Goal: Task Accomplishment & Management: Use online tool/utility

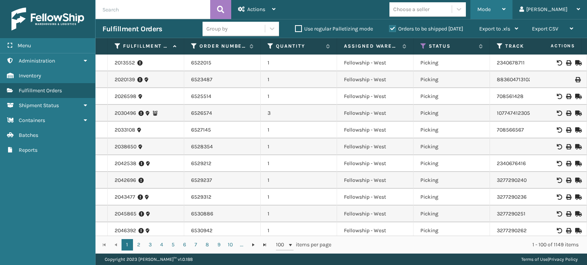
click at [505, 15] on div "Mode" at bounding box center [491, 9] width 28 height 19
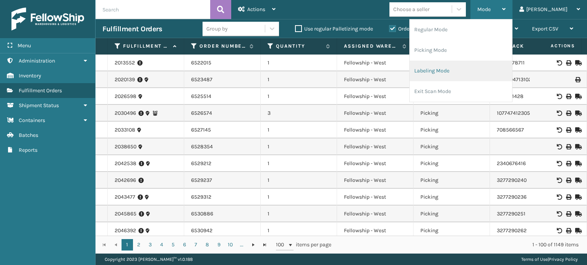
click at [457, 67] on li "Labeling Mode" at bounding box center [460, 71] width 102 height 21
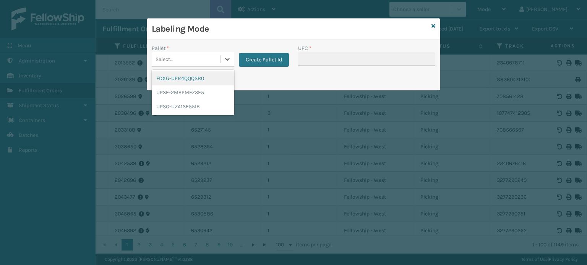
click at [171, 61] on div "Select..." at bounding box center [164, 59] width 18 height 8
click at [180, 74] on div "FDXG-UPR4QQQSB0" at bounding box center [193, 78] width 83 height 14
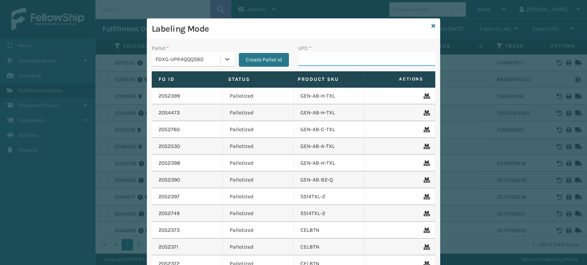
click at [313, 65] on input "UPC *" at bounding box center [366, 59] width 137 height 14
type input "858100007906"
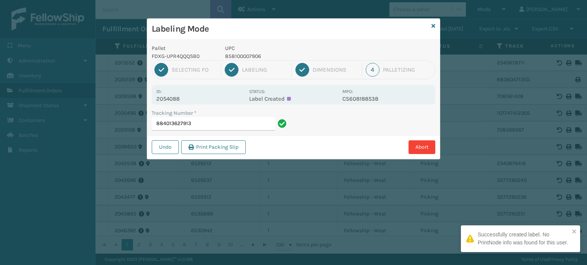
click at [251, 57] on p "858100007906" at bounding box center [281, 56] width 113 height 8
copy p "858100007906"
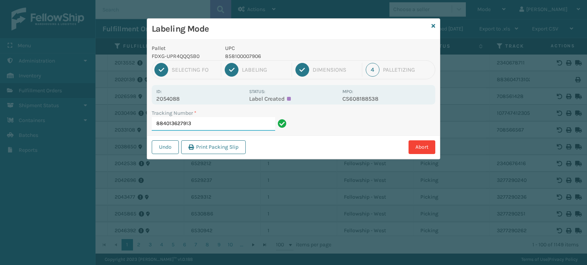
click at [217, 124] on input "884013627913" at bounding box center [213, 124] width 123 height 14
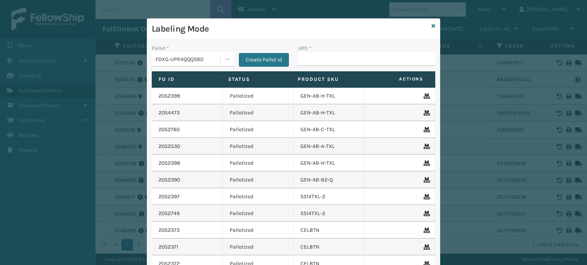
type input "858100007906"
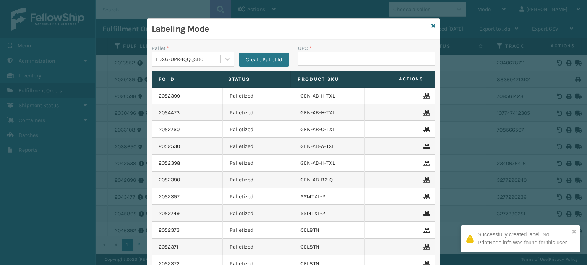
type input "858100007906"
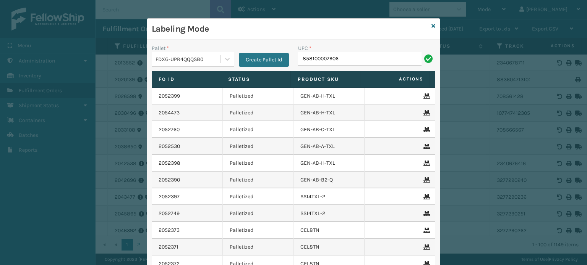
type input "858100007906"
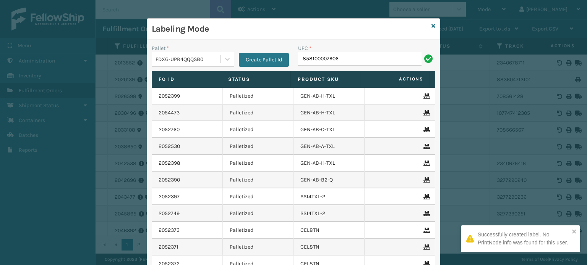
type input "858100007906"
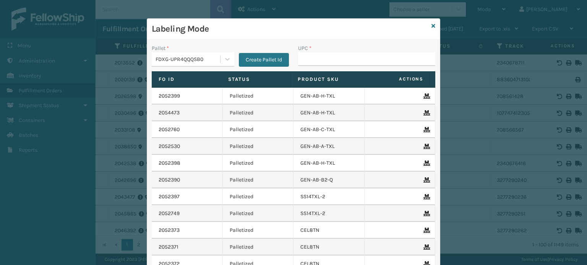
type input "858100007906"
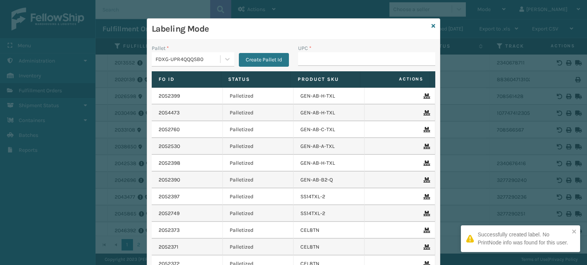
type input "858100007906"
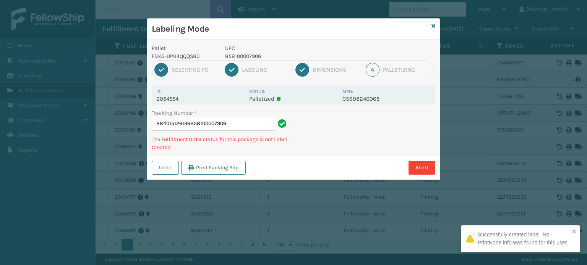
type input "884015126136858100007906"
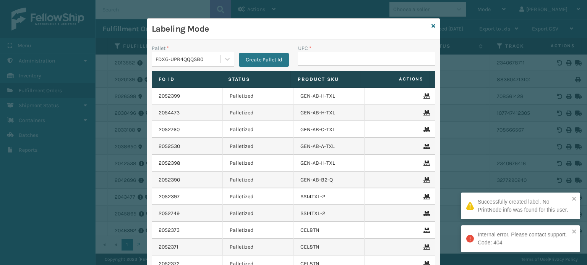
type input "858100007906"
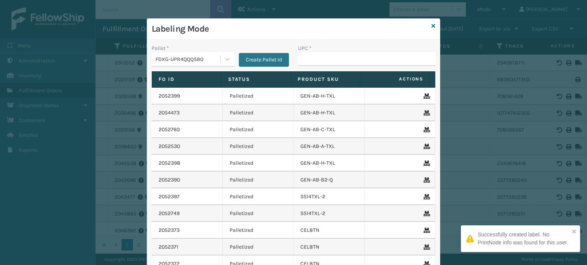
type input "858100007906"
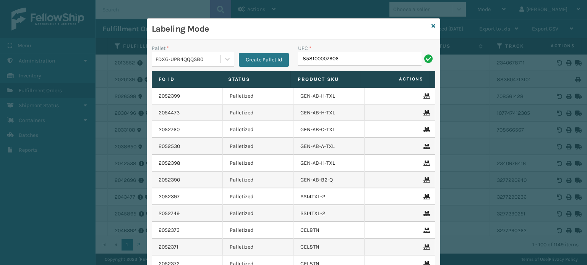
type input "858100007906"
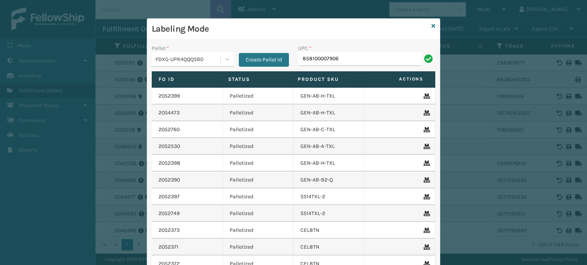
type input "858100007906"
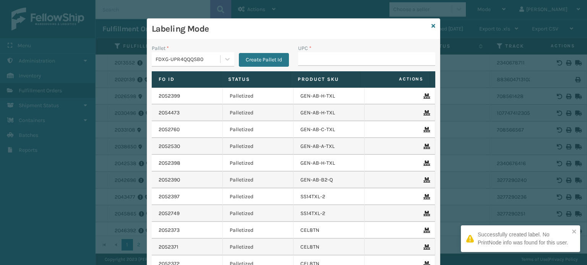
type input "858100007906"
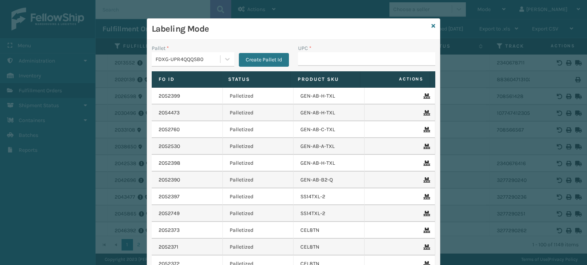
type input "858100007906"
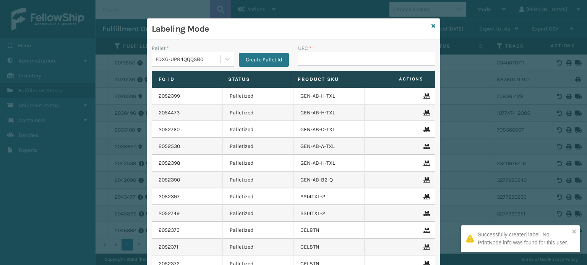
type input "858100007906"
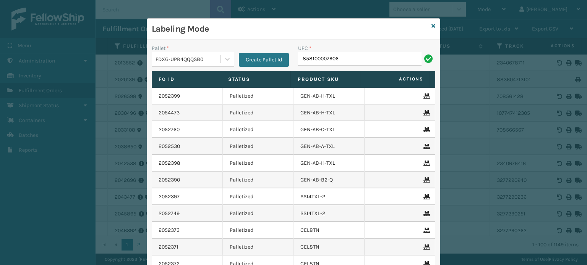
type input "858100007906"
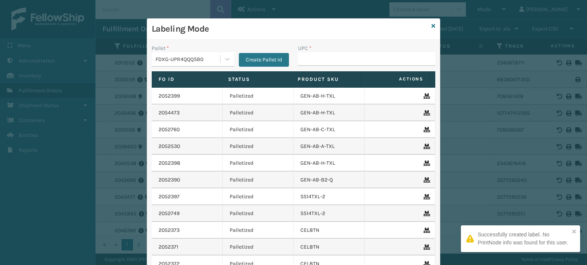
type input "858100007906"
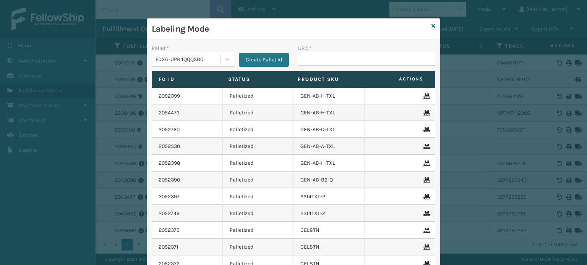
type input "858100007906"
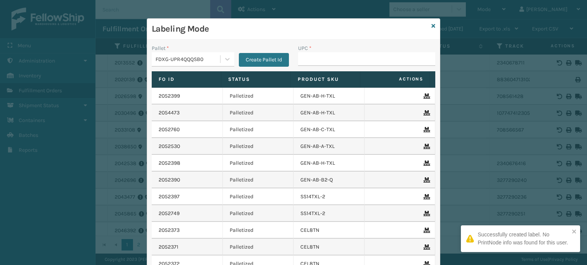
type input "858100007906"
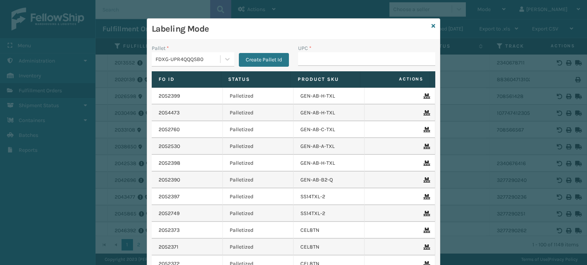
type input "858100007906"
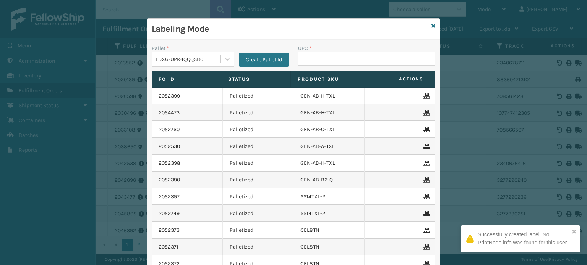
type input "858100007906"
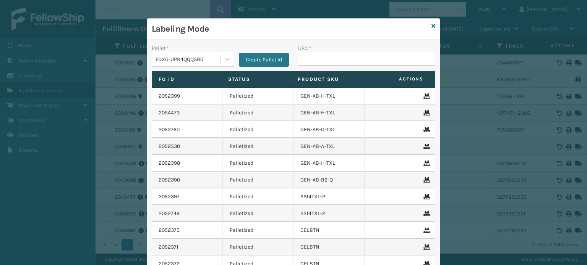
type input "858100007906"
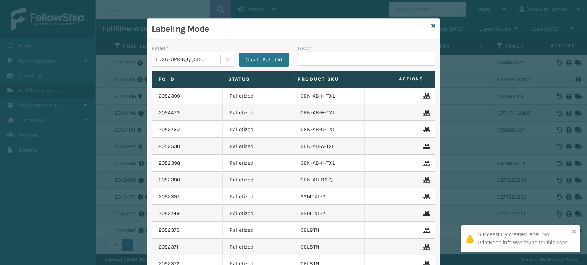
type input "858100007906"
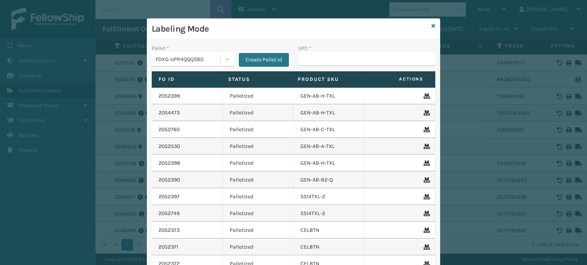
type input "858100007906"
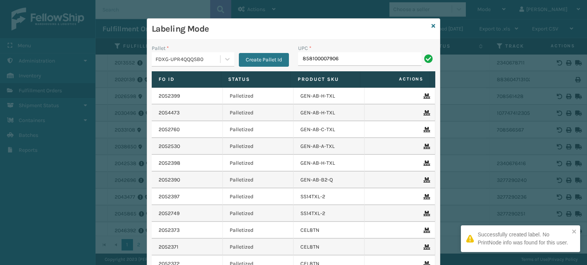
type input "858100007906"
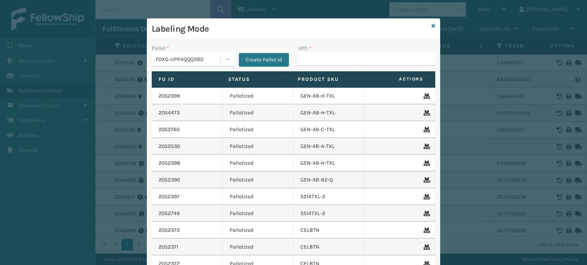
type input "858100007906"
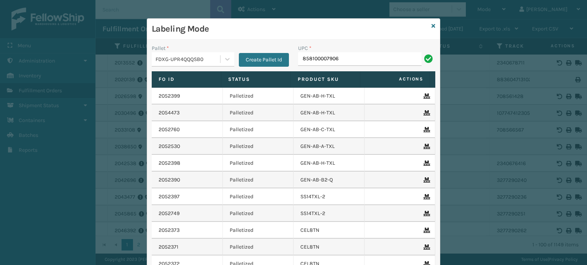
type input "858100007906"
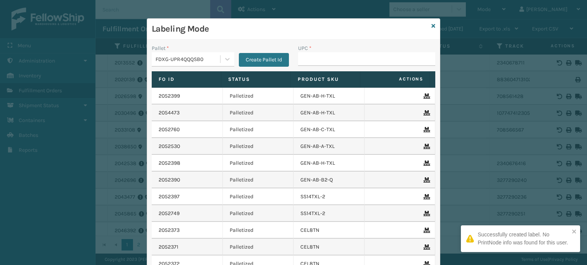
type input "858100007906"
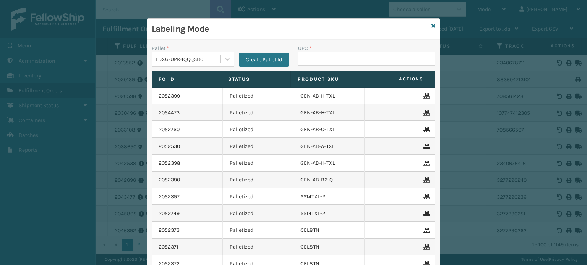
type input "858100007906"
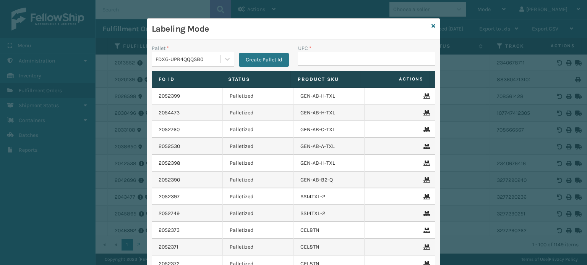
type input "858100007906"
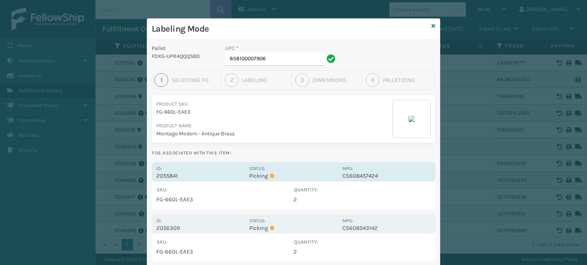
click at [210, 174] on p "2055841" at bounding box center [200, 176] width 88 height 7
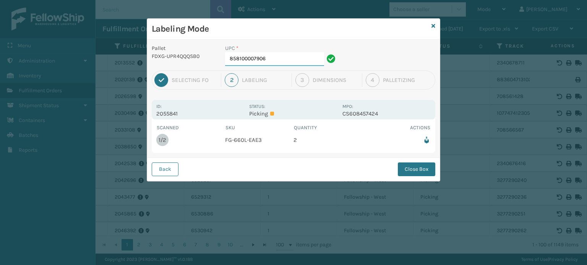
click at [272, 57] on input "858100007906" at bounding box center [274, 59] width 99 height 14
click at [420, 163] on button "Close Box" at bounding box center [416, 170] width 37 height 14
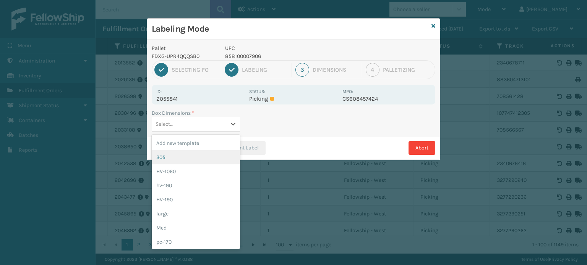
drag, startPoint x: 201, startPoint y: 120, endPoint x: 180, endPoint y: 163, distance: 49.0
click at [180, 132] on div "option 305 focused, 2 of 21. 21 results available. Use Up and Down to choose op…" at bounding box center [196, 124] width 88 height 15
click at [180, 163] on div "305" at bounding box center [196, 157] width 88 height 14
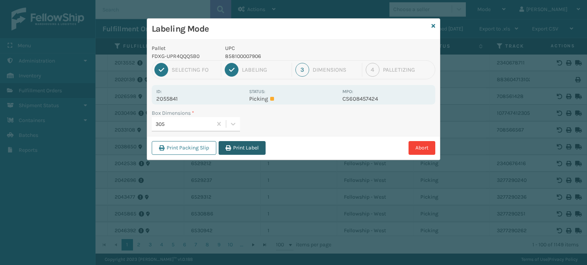
click at [229, 148] on icon "button" at bounding box center [227, 148] width 5 height 5
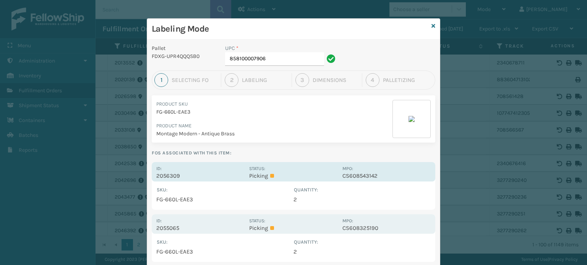
click at [234, 177] on p "2056309" at bounding box center [200, 176] width 88 height 7
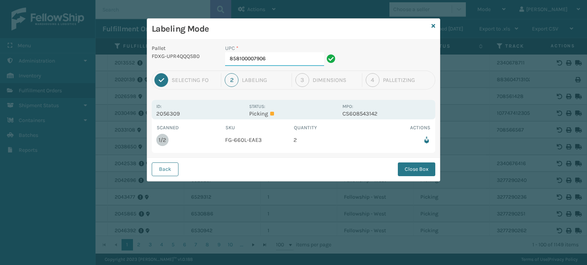
click at [274, 62] on input "858100007906" at bounding box center [274, 59] width 99 height 14
click at [411, 172] on button "Close Box" at bounding box center [416, 170] width 37 height 14
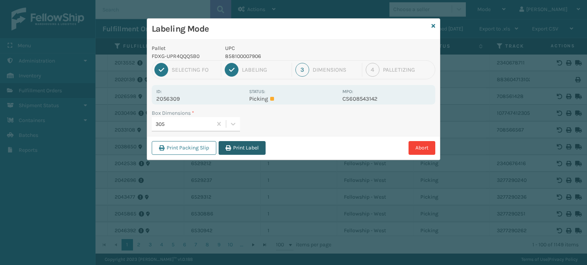
click at [238, 148] on button "Print Label" at bounding box center [241, 148] width 47 height 14
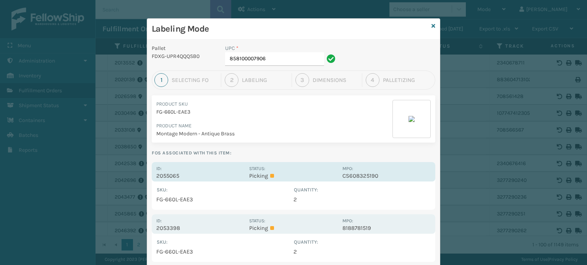
click at [195, 169] on div "Id: 2055065" at bounding box center [200, 172] width 88 height 15
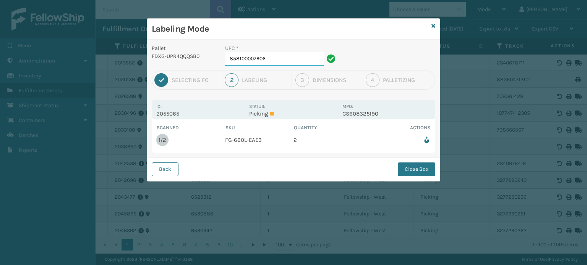
click at [282, 53] on input "858100007906" at bounding box center [274, 59] width 99 height 14
click at [425, 168] on button "Close Box" at bounding box center [416, 170] width 37 height 14
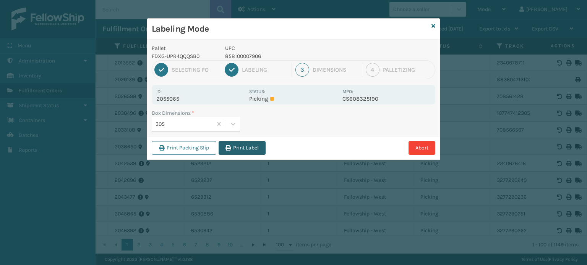
click at [258, 143] on button "Print Label" at bounding box center [241, 148] width 47 height 14
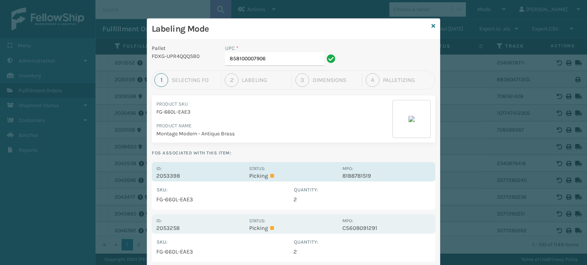
click at [188, 165] on div "Id: 2053398" at bounding box center [200, 172] width 88 height 15
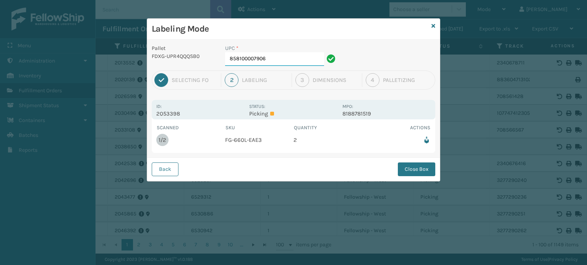
click at [284, 60] on input "858100007906" at bounding box center [274, 59] width 99 height 14
click at [431, 165] on button "Close Box" at bounding box center [416, 170] width 37 height 14
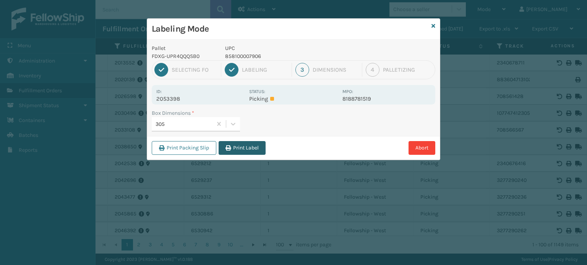
click at [234, 149] on button "Print Label" at bounding box center [241, 148] width 47 height 14
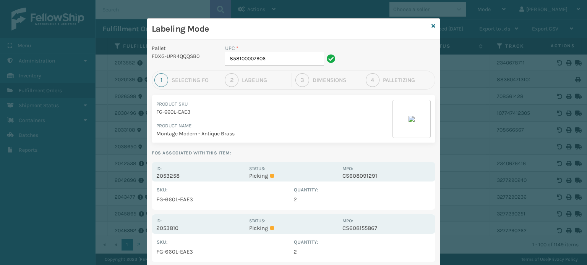
click at [218, 184] on div "SKU : Quantity : FG-660L-EAE3 2 Show All" at bounding box center [293, 196] width 283 height 28
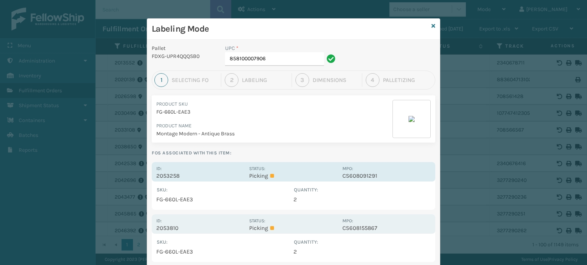
click at [208, 169] on div "Id: 2053258" at bounding box center [200, 172] width 88 height 15
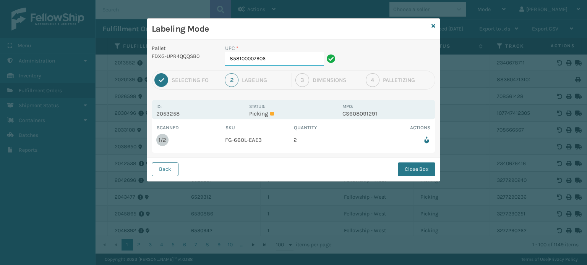
click at [280, 56] on input "858100007906" at bounding box center [274, 59] width 99 height 14
click at [425, 170] on button "Close Box" at bounding box center [416, 170] width 37 height 14
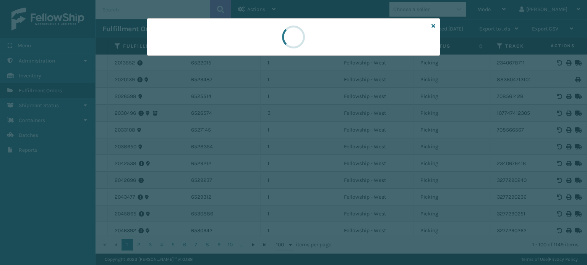
drag, startPoint x: 425, startPoint y: 170, endPoint x: 287, endPoint y: 171, distance: 138.7
click at [287, 171] on div at bounding box center [293, 132] width 587 height 265
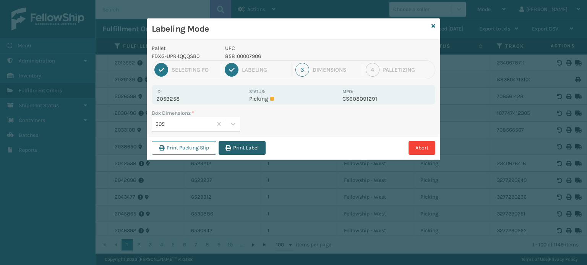
click at [233, 142] on button "Print Label" at bounding box center [241, 148] width 47 height 14
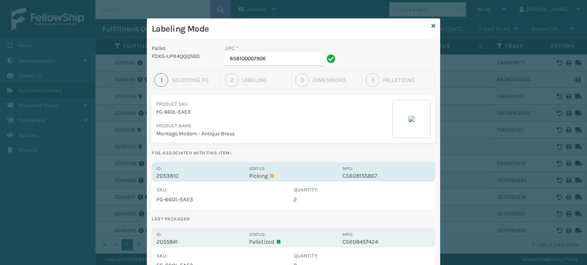
click at [218, 174] on p "2053810" at bounding box center [200, 176] width 88 height 7
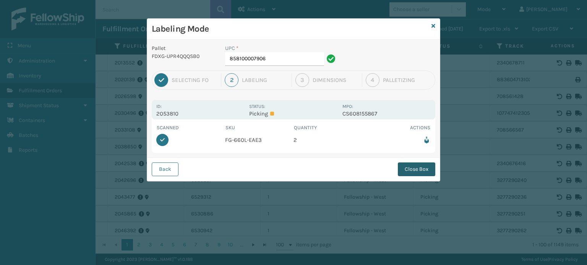
click at [411, 171] on button "Close Box" at bounding box center [416, 170] width 37 height 14
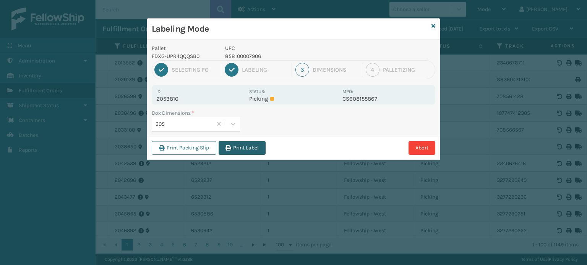
click at [238, 149] on button "Print Label" at bounding box center [241, 148] width 47 height 14
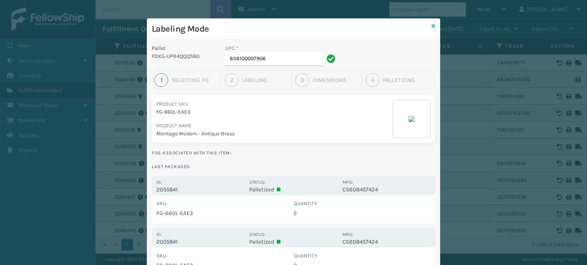
click at [431, 27] on icon at bounding box center [433, 25] width 4 height 5
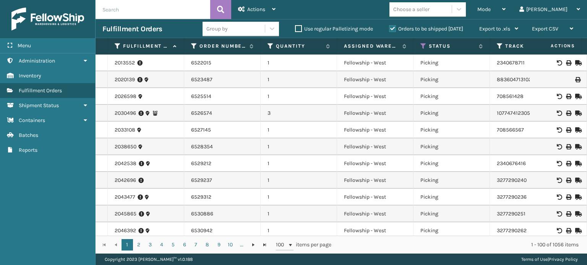
click at [176, 4] on input "text" at bounding box center [152, 9] width 115 height 19
click at [390, 29] on label "Orders to be shipped [DATE]" at bounding box center [426, 29] width 74 height 6
click at [389, 29] on input "Orders to be shipped [DATE]" at bounding box center [389, 26] width 0 height 5
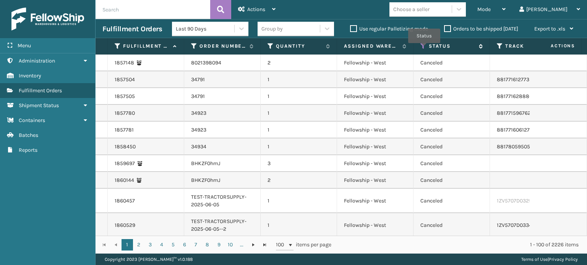
click at [424, 49] on icon at bounding box center [423, 46] width 6 height 7
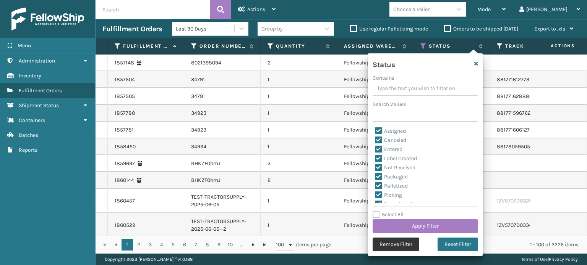
click at [389, 247] on button "Remove Filter" at bounding box center [395, 245] width 47 height 14
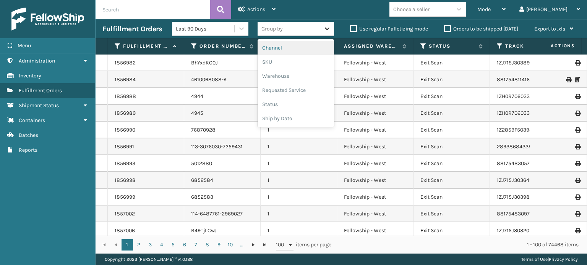
click at [328, 30] on icon at bounding box center [327, 29] width 8 height 8
click at [295, 66] on div "SKU" at bounding box center [295, 62] width 76 height 14
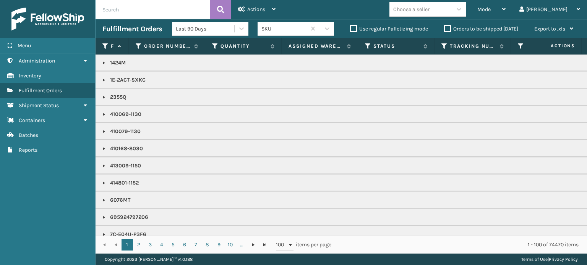
click at [366, 42] on th "Status" at bounding box center [396, 46] width 76 height 16
click at [367, 49] on icon at bounding box center [368, 46] width 6 height 7
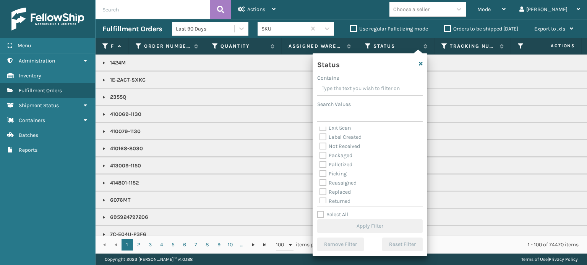
scroll to position [32, 0]
click at [322, 161] on label "Palletized" at bounding box center [335, 163] width 33 height 6
click at [320, 161] on input "Palletized" at bounding box center [319, 161] width 0 height 5
checkbox input "true"
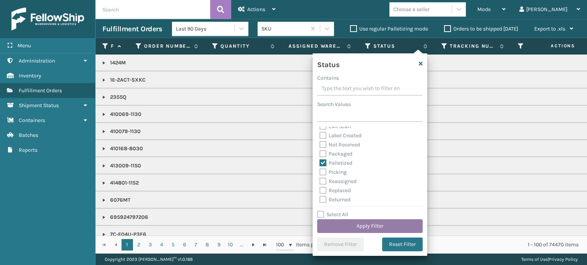
click at [377, 226] on button "Apply Filter" at bounding box center [369, 227] width 105 height 14
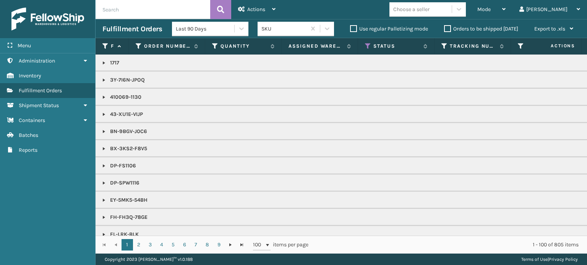
click at [129, 6] on input "text" at bounding box center [152, 9] width 115 height 19
type input "884013627913"
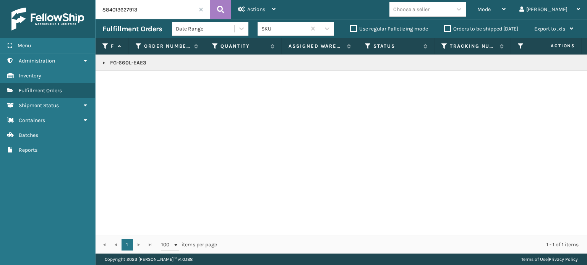
drag, startPoint x: 103, startPoint y: 59, endPoint x: 102, endPoint y: 66, distance: 7.0
click at [102, 66] on td "FG-660L-EAE3" at bounding box center [473, 63] width 757 height 17
click at [104, 62] on link at bounding box center [104, 63] width 6 height 6
click at [572, 83] on td at bounding box center [557, 79] width 57 height 17
click at [575, 79] on icon at bounding box center [577, 79] width 5 height 5
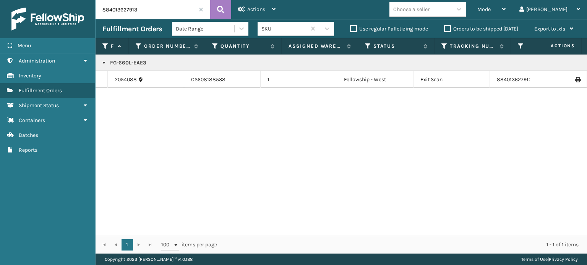
click at [199, 10] on span at bounding box center [201, 9] width 5 height 5
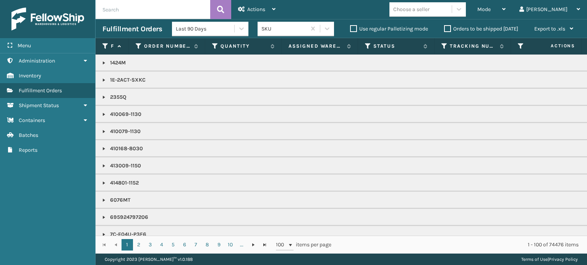
click at [446, 27] on label "Orders to be shipped [DATE]" at bounding box center [481, 29] width 74 height 6
click at [444, 27] on input "Orders to be shipped [DATE]" at bounding box center [444, 26] width 0 height 5
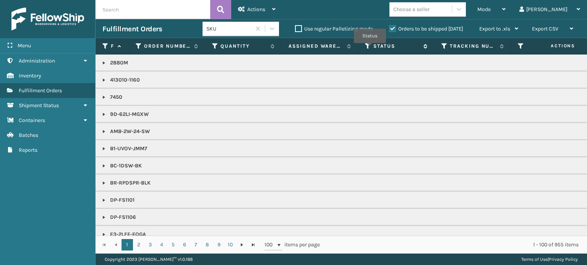
click at [370, 49] on icon at bounding box center [368, 46] width 6 height 7
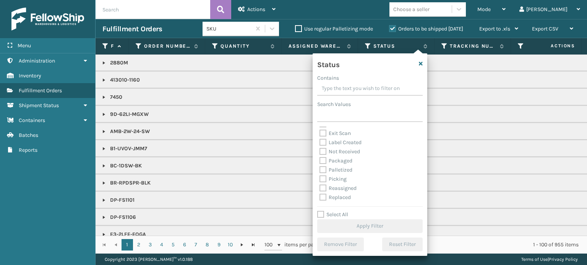
scroll to position [43, 0]
click at [325, 162] on label "Picking" at bounding box center [332, 162] width 27 height 6
click at [320, 162] on input "Picking" at bounding box center [319, 159] width 0 height 5
checkbox input "true"
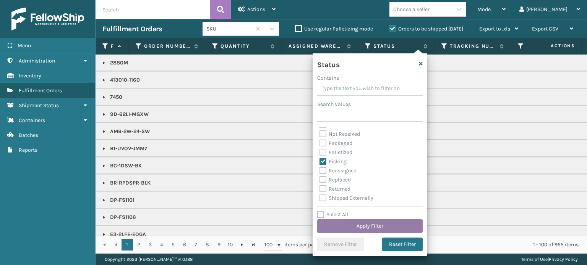
click at [367, 224] on button "Apply Filter" at bounding box center [369, 227] width 105 height 14
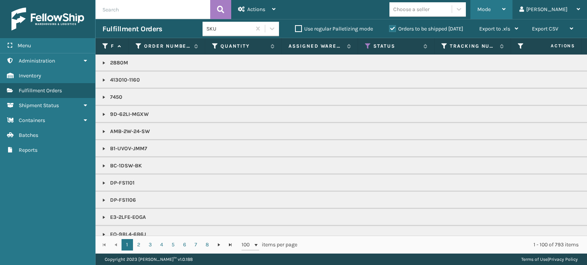
click at [505, 5] on div "Mode" at bounding box center [491, 9] width 28 height 19
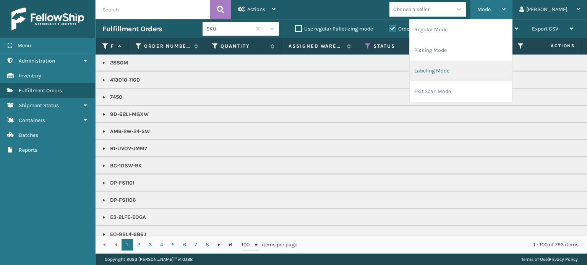
click at [476, 80] on li "Labeling Mode" at bounding box center [460, 71] width 102 height 21
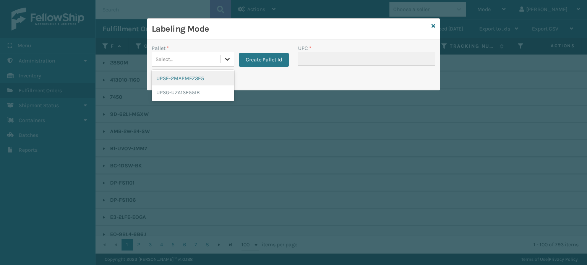
click at [230, 58] on icon at bounding box center [227, 59] width 8 height 8
click at [266, 140] on div "Labeling Mode Pallet * option UPSE-2MAPMFZ3E5 focused, 1 of 2. 2 results availa…" at bounding box center [293, 132] width 587 height 265
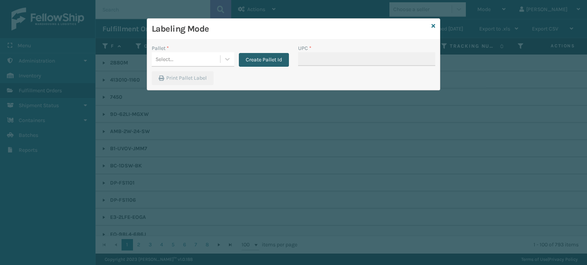
click at [272, 65] on button "Create Pallet Id" at bounding box center [264, 60] width 50 height 14
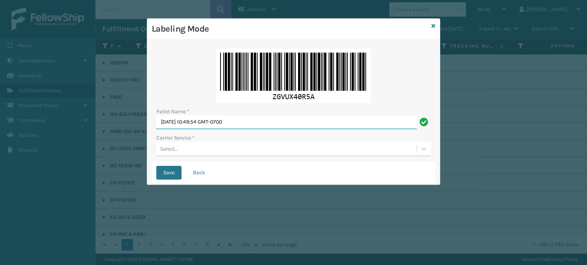
click at [269, 121] on input "[DATE] 10:49:54 GMT-0700" at bounding box center [286, 123] width 260 height 14
type input "T"
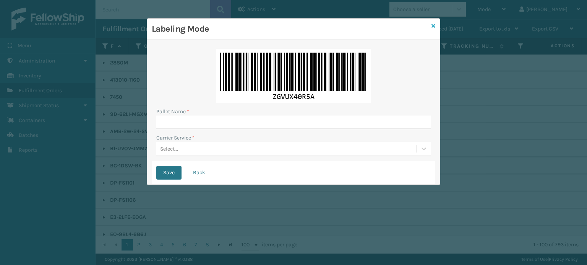
click at [432, 24] on icon at bounding box center [433, 25] width 4 height 5
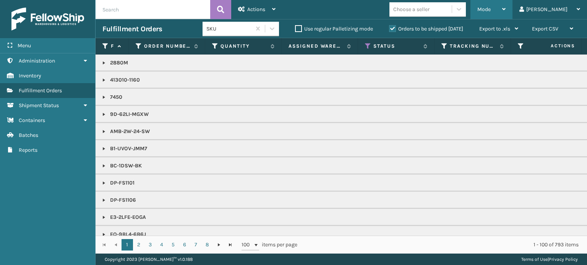
click at [490, 11] on span "Mode" at bounding box center [483, 9] width 13 height 6
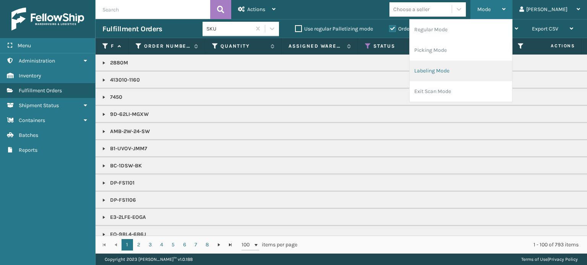
click at [469, 72] on li "Labeling Mode" at bounding box center [460, 71] width 102 height 21
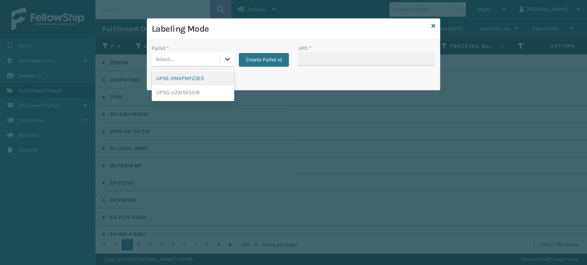
click at [226, 55] on icon at bounding box center [227, 59] width 8 height 8
click at [229, 63] on icon at bounding box center [227, 59] width 8 height 8
click at [433, 26] on icon at bounding box center [433, 25] width 4 height 5
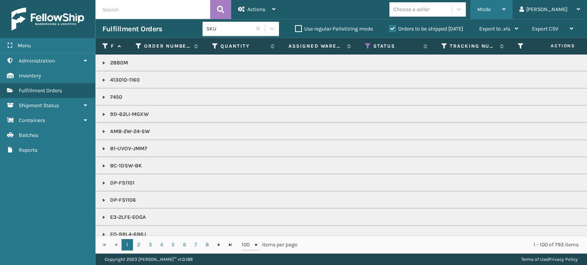
click at [505, 12] on div "Mode" at bounding box center [491, 9] width 28 height 19
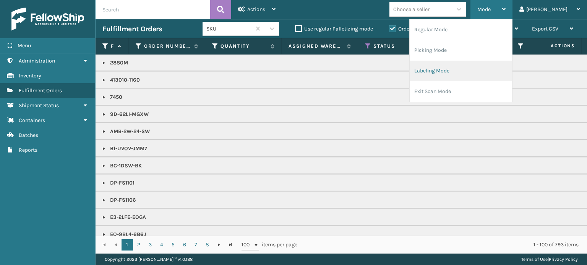
click at [498, 73] on li "Labeling Mode" at bounding box center [460, 71] width 102 height 21
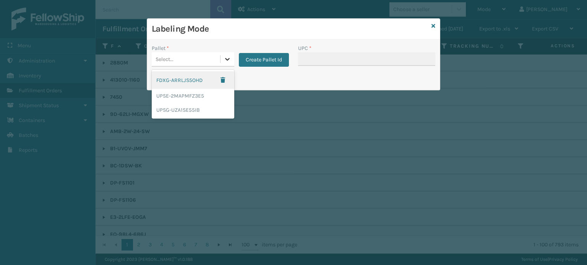
click at [229, 58] on icon at bounding box center [227, 59] width 8 height 8
click at [205, 83] on div "FDXG-ARRLJS5OHD" at bounding box center [193, 80] width 83 height 18
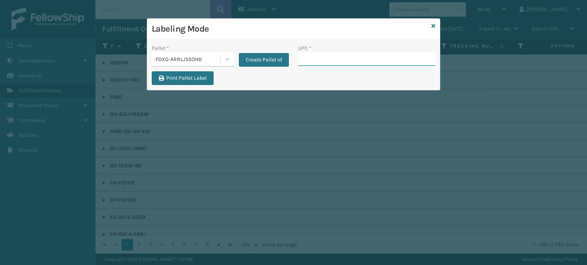
click at [318, 55] on input "UPC *" at bounding box center [366, 59] width 137 height 14
type input "8500406"
type input "850040667158"
type input "854403007421"
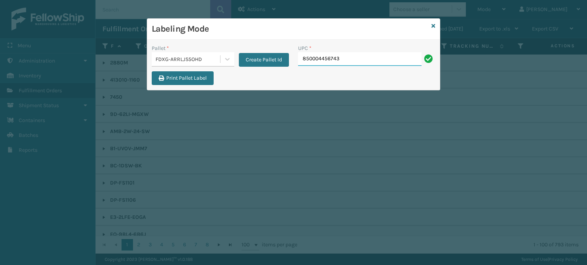
click at [313, 61] on input "850004456743" at bounding box center [359, 59] width 123 height 14
type input "850004456743"
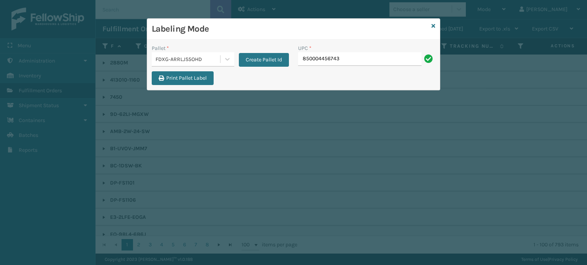
type input "850004456743"
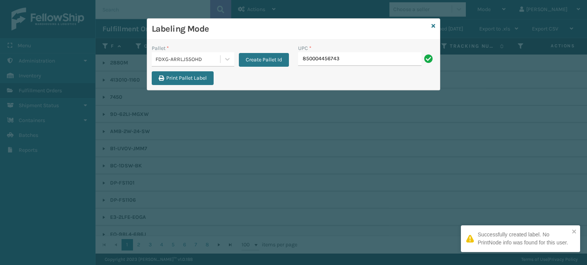
type input "850004456743"
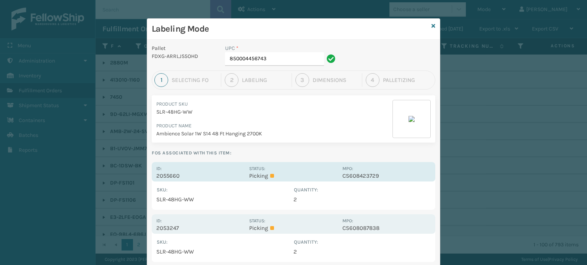
click at [293, 169] on div "Status: Picking" at bounding box center [293, 172] width 88 height 15
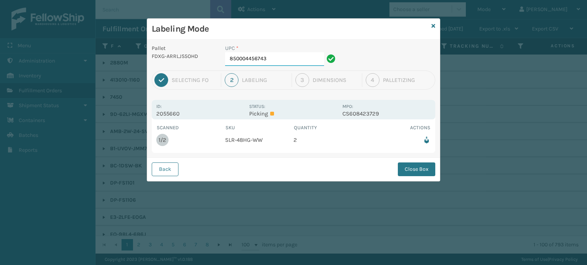
click at [298, 58] on input "850004456743" at bounding box center [274, 59] width 99 height 14
click at [427, 167] on button "Close Box" at bounding box center [416, 170] width 37 height 14
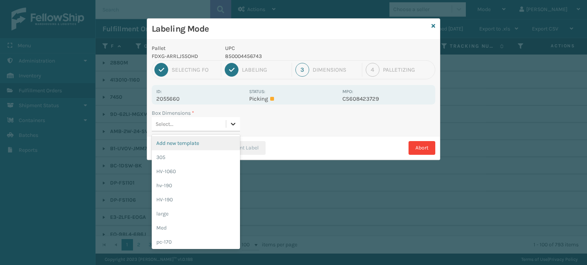
click at [234, 121] on icon at bounding box center [233, 124] width 8 height 8
click at [203, 231] on div "Med" at bounding box center [196, 228] width 88 height 14
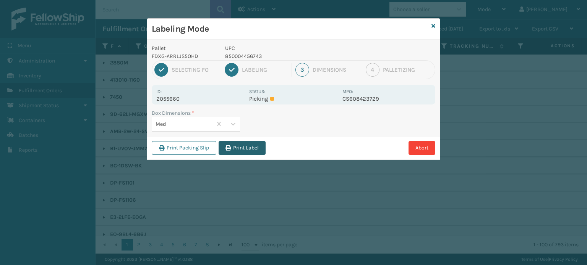
click at [250, 144] on button "Print Label" at bounding box center [241, 148] width 47 height 14
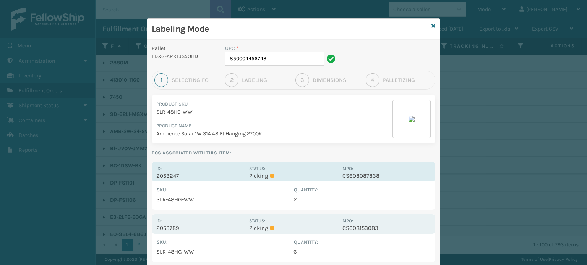
click at [309, 168] on div "Status: Picking" at bounding box center [293, 172] width 88 height 15
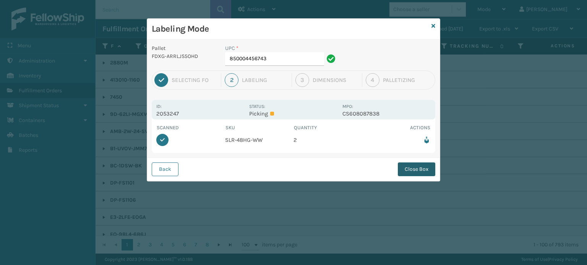
click at [415, 171] on button "Close Box" at bounding box center [416, 170] width 37 height 14
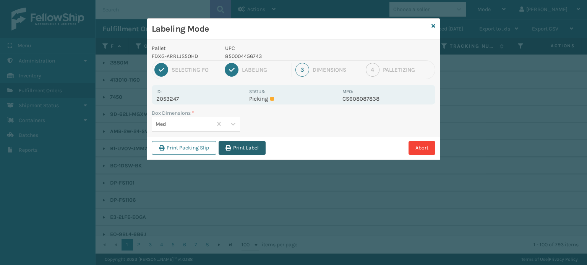
click at [246, 149] on button "Print Label" at bounding box center [241, 148] width 47 height 14
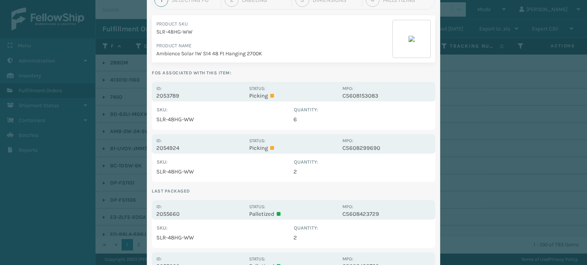
scroll to position [0, 0]
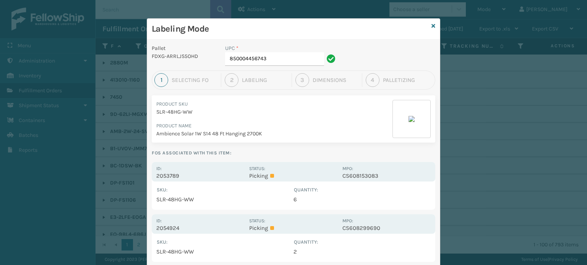
click at [427, 24] on div "Labeling Mode" at bounding box center [293, 29] width 293 height 21
click at [431, 24] on icon at bounding box center [433, 25] width 4 height 5
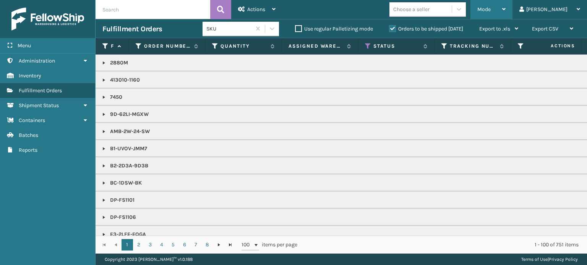
click at [505, 5] on div "Mode" at bounding box center [491, 9] width 28 height 19
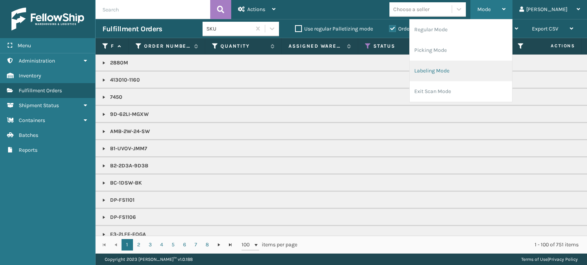
click at [500, 68] on li "Labeling Mode" at bounding box center [460, 71] width 102 height 21
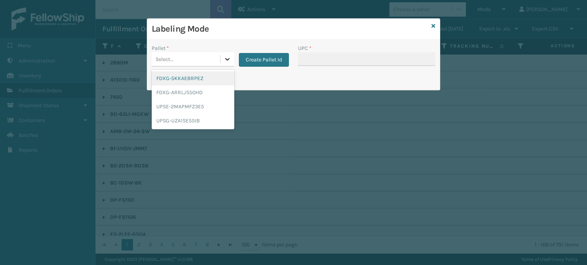
click at [226, 55] on icon at bounding box center [227, 59] width 8 height 8
click at [212, 94] on div "FDXG-ARRLJS5OHD" at bounding box center [193, 93] width 83 height 14
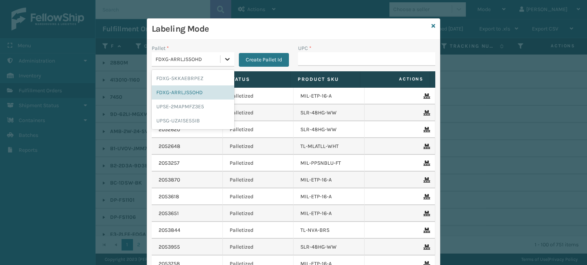
click at [223, 58] on icon at bounding box center [227, 59] width 8 height 8
click at [206, 81] on div "FDXG-5KKAEBRPEZ" at bounding box center [193, 78] width 83 height 14
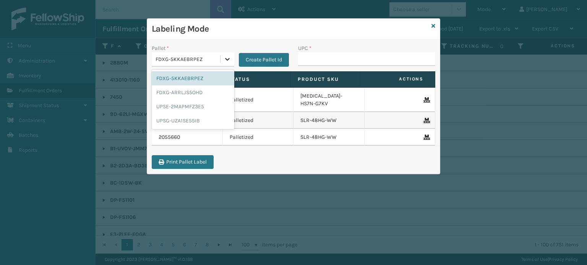
click at [221, 59] on div at bounding box center [227, 59] width 14 height 14
click at [207, 96] on div "FDXG-ARRLJS5OHD" at bounding box center [193, 93] width 83 height 14
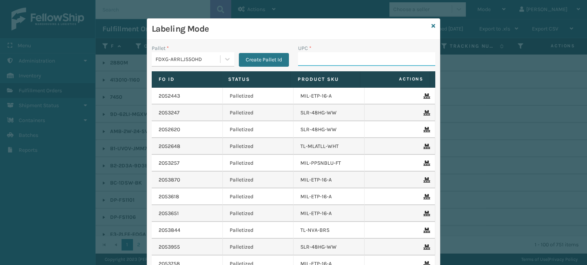
click at [315, 59] on input "UPC *" at bounding box center [366, 59] width 137 height 14
type input "FL-OLVA-CRM"
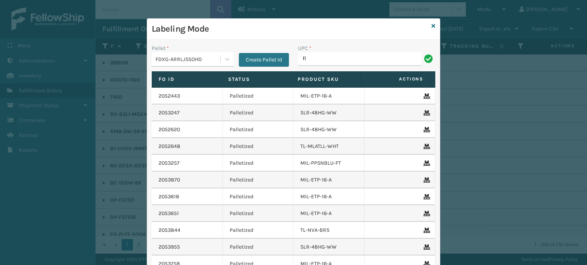
type input "FL-OLVA-CRM"
click at [323, 59] on input "850012486374" at bounding box center [359, 59] width 123 height 14
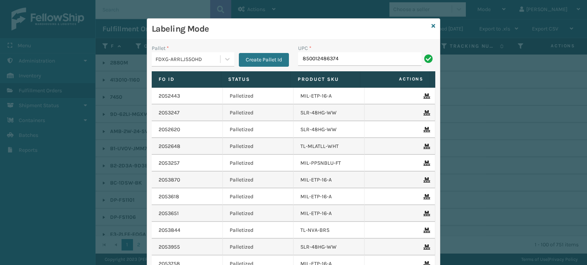
type input "850012486374"
click at [310, 53] on input "850004456507" at bounding box center [359, 59] width 123 height 14
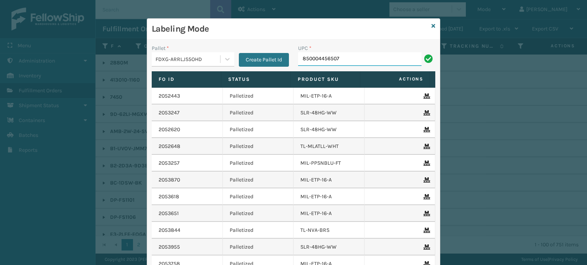
click at [320, 57] on input "850004456507" at bounding box center [359, 59] width 123 height 14
type input "850004456507"
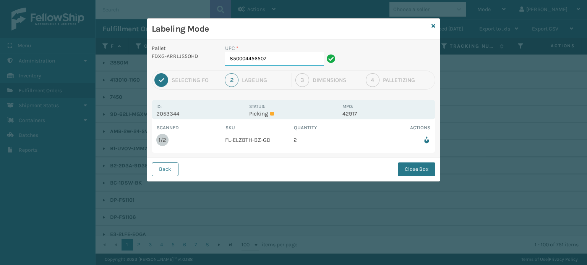
click at [286, 60] on input "850004456507" at bounding box center [274, 59] width 99 height 14
click at [404, 166] on button "Close Box" at bounding box center [416, 170] width 37 height 14
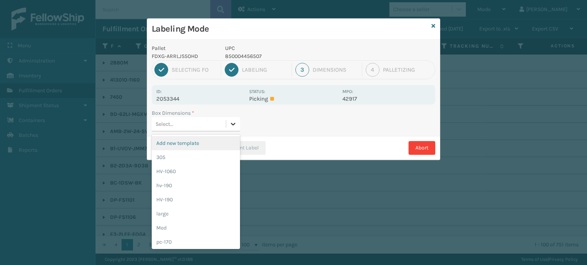
click at [237, 122] on div at bounding box center [233, 124] width 14 height 14
click at [195, 230] on div "Med" at bounding box center [196, 228] width 88 height 14
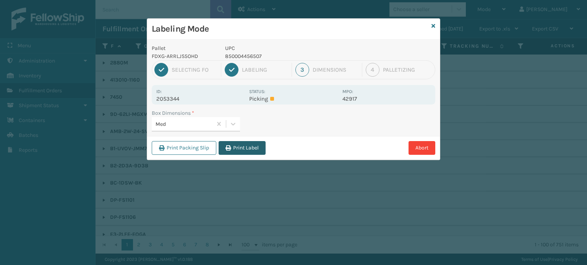
click at [247, 144] on button "Print Label" at bounding box center [241, 148] width 47 height 14
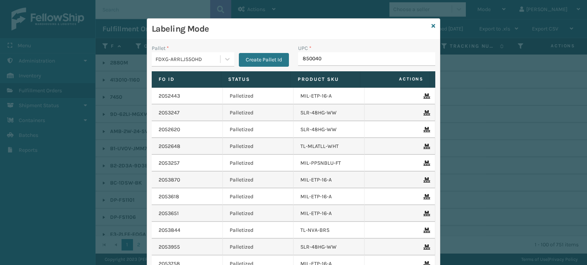
type input "8500406"
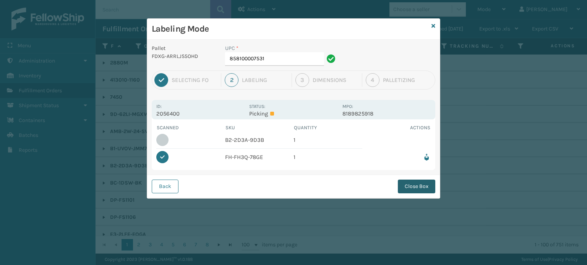
click at [420, 192] on button "Close Box" at bounding box center [416, 187] width 37 height 14
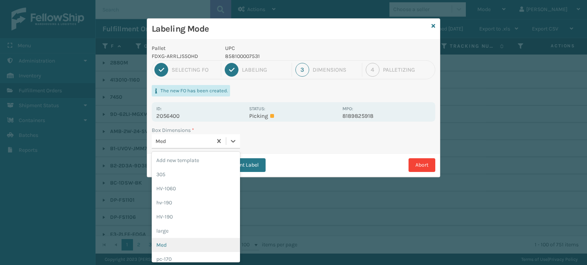
drag, startPoint x: 237, startPoint y: 142, endPoint x: 209, endPoint y: 251, distance: 112.4
click at [209, 149] on div "option Med focused, 7 of 21. 21 results available. Use Up and Down to choose op…" at bounding box center [196, 141] width 88 height 15
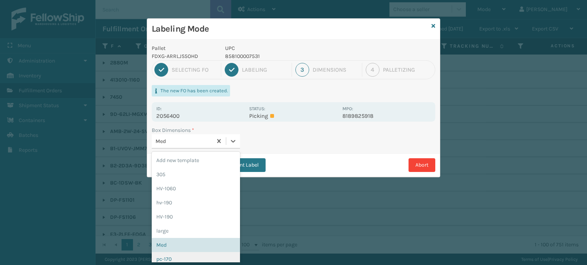
click at [209, 254] on div "pc-170" at bounding box center [196, 259] width 88 height 14
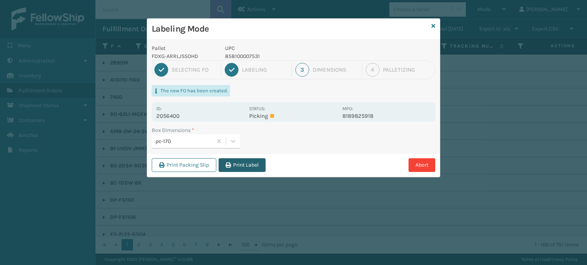
click at [239, 166] on button "Print Label" at bounding box center [241, 166] width 47 height 14
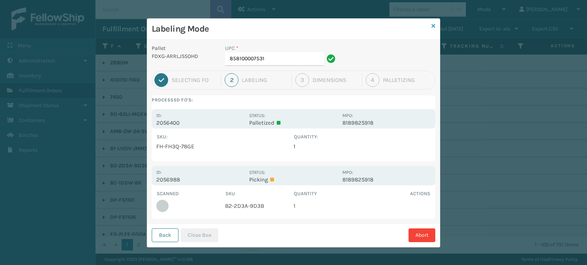
click at [431, 24] on icon at bounding box center [433, 25] width 4 height 5
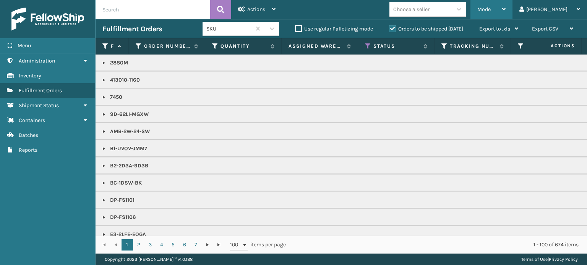
click at [490, 7] on span "Mode" at bounding box center [483, 9] width 13 height 6
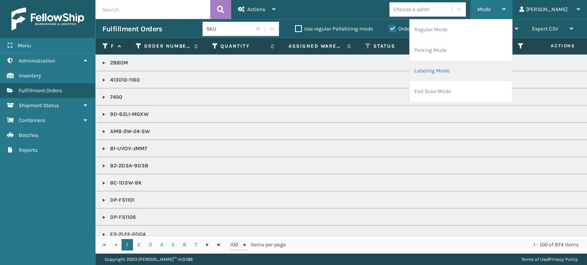
click at [491, 72] on li "Labeling Mode" at bounding box center [460, 71] width 102 height 21
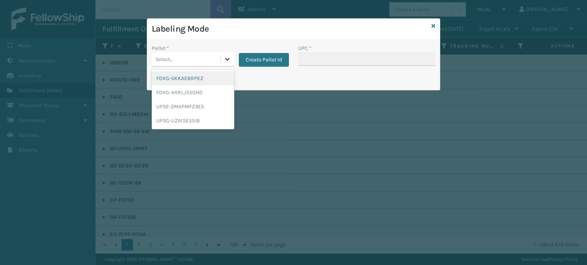
click at [226, 61] on icon at bounding box center [227, 59] width 8 height 8
click at [210, 98] on div "FDXG-ARRLJS5OHD" at bounding box center [193, 93] width 83 height 14
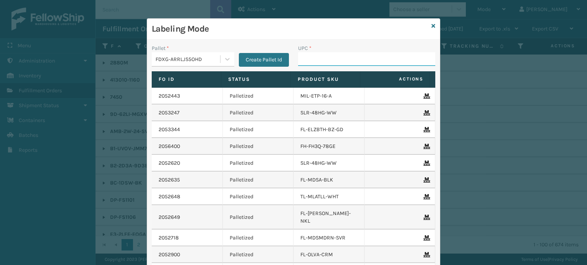
click at [335, 59] on input "UPC *" at bounding box center [366, 59] width 137 height 14
click at [307, 54] on input "850068315048" at bounding box center [359, 59] width 123 height 14
type input "850068315048"
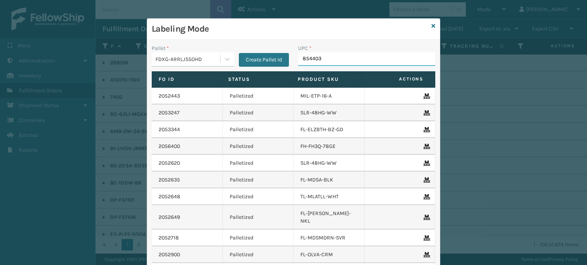
type input "8544030"
click at [307, 60] on input "850040667011" at bounding box center [359, 59] width 123 height 14
type input "850040667011"
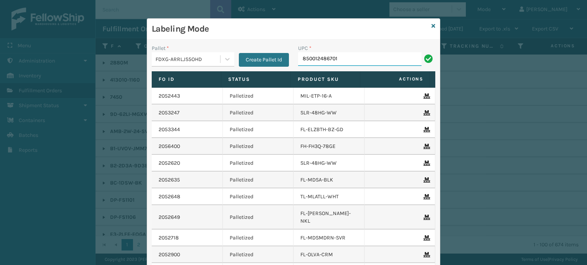
click at [313, 61] on input "850012486701" at bounding box center [359, 59] width 123 height 14
type input "850012486701"
type input "853913008119"
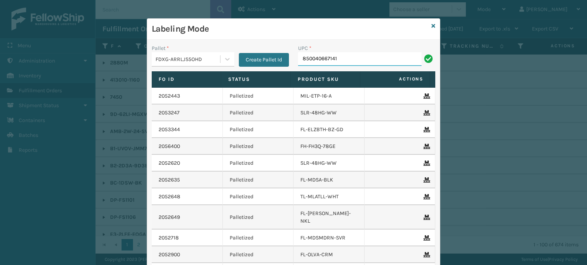
click at [325, 59] on input "850040667141" at bounding box center [359, 59] width 123 height 14
type input "850040667141"
click at [316, 58] on input "850040667158" at bounding box center [359, 59] width 123 height 14
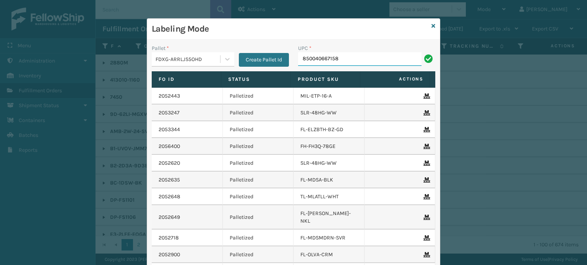
click at [316, 58] on input "850040667158" at bounding box center [359, 59] width 123 height 14
type input "850040667158"
click at [320, 57] on input "854403007438" at bounding box center [359, 59] width 123 height 14
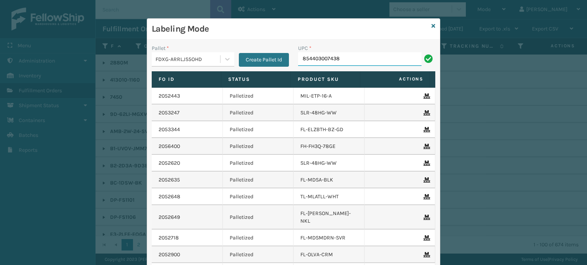
type input "854403007438"
click at [323, 61] on input "850012486312" at bounding box center [359, 59] width 123 height 14
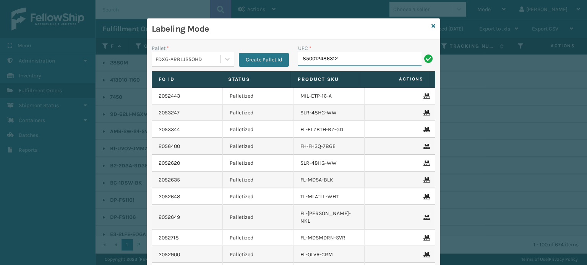
type input "850012486312"
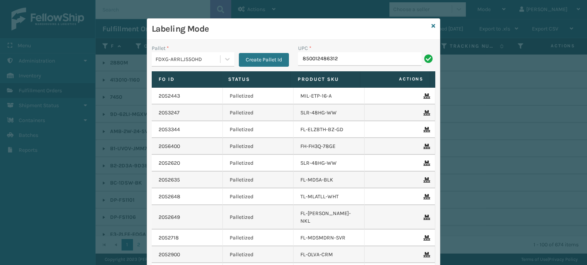
type input "850012486312"
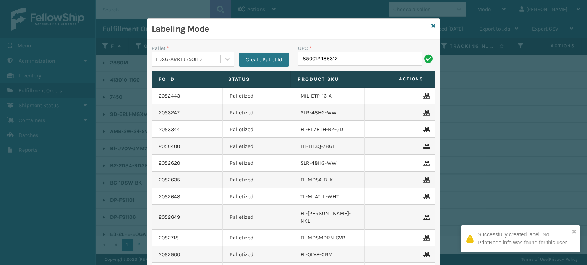
type input "850012486312"
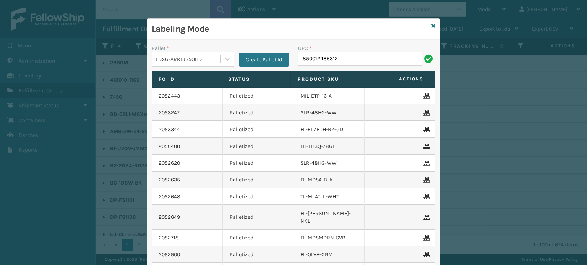
type input "850012486312"
paste input "850012486312"
type input "850012486312"
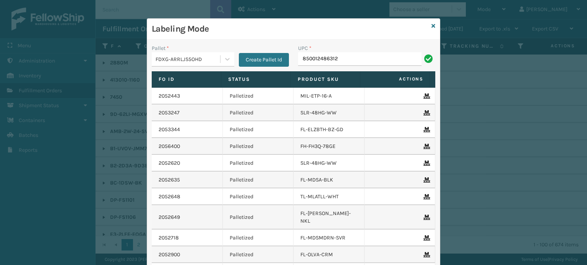
type input "850012486312"
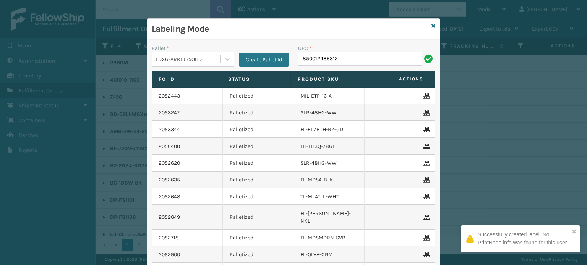
type input "850012486312"
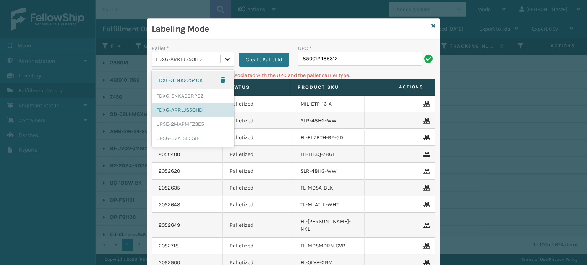
click at [225, 58] on icon at bounding box center [227, 59] width 5 height 3
click at [188, 143] on div "UPSG-UZA1SE55IB" at bounding box center [193, 138] width 83 height 14
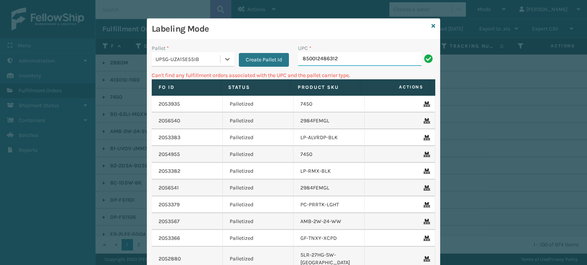
click at [359, 58] on input "850012486312" at bounding box center [359, 59] width 123 height 14
click at [348, 54] on input "850012486312" at bounding box center [359, 59] width 123 height 14
type input "8"
click at [225, 59] on icon at bounding box center [227, 59] width 8 height 8
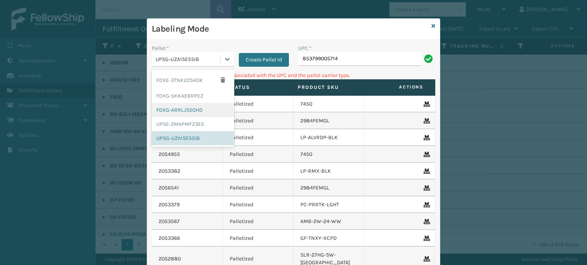
click at [192, 110] on div "FDXG-ARRLJS5OHD" at bounding box center [193, 110] width 83 height 14
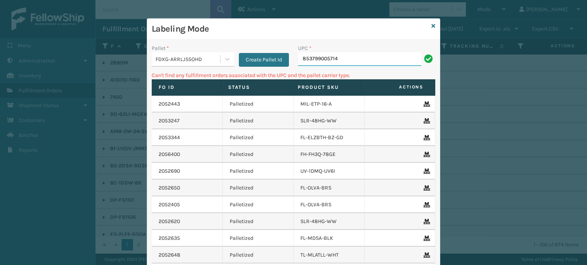
click at [376, 55] on input "853799005714" at bounding box center [359, 59] width 123 height 14
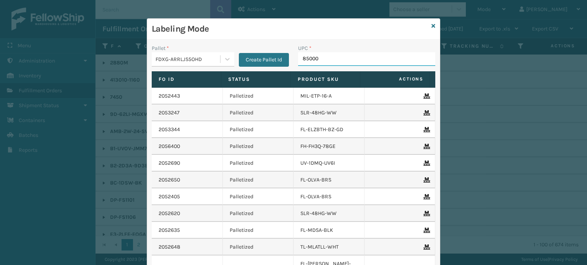
type input "850004"
type input "854403007780"
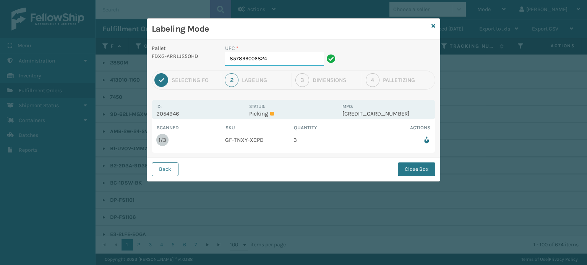
click at [304, 60] on input "857899006824" at bounding box center [274, 59] width 99 height 14
click at [409, 167] on button "Close Box" at bounding box center [416, 170] width 37 height 14
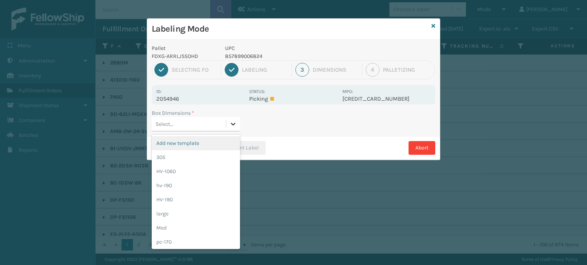
click at [230, 125] on icon at bounding box center [233, 124] width 8 height 8
click at [225, 224] on div "Med" at bounding box center [196, 228] width 88 height 14
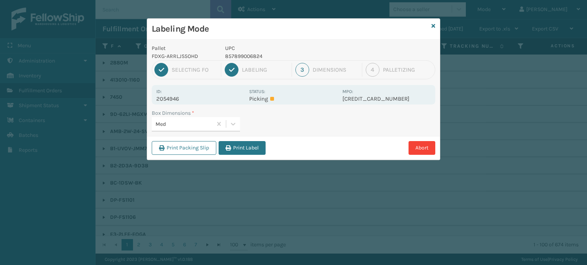
drag, startPoint x: 257, startPoint y: 146, endPoint x: 242, endPoint y: 150, distance: 15.5
click at [242, 150] on button "Print Label" at bounding box center [241, 148] width 47 height 14
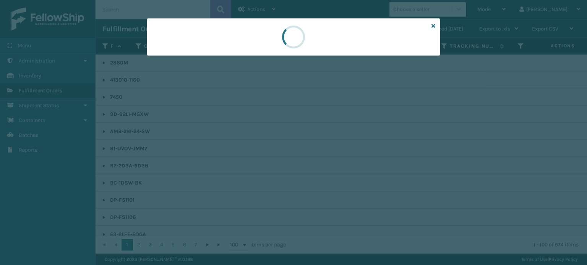
click at [242, 150] on div at bounding box center [293, 132] width 587 height 265
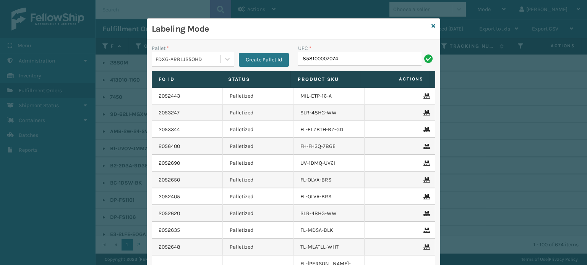
click at [316, 59] on input "858100007074" at bounding box center [359, 59] width 123 height 14
type input "858100007074"
click at [318, 61] on input "850012486503" at bounding box center [359, 59] width 123 height 14
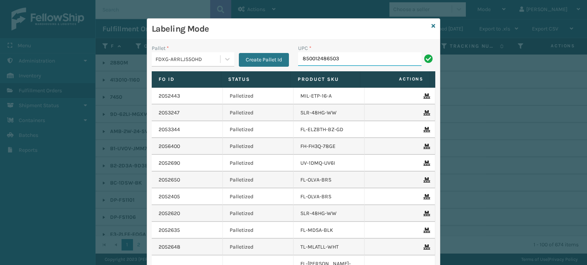
click at [318, 61] on input "850012486503" at bounding box center [359, 59] width 123 height 14
type input "850012486503"
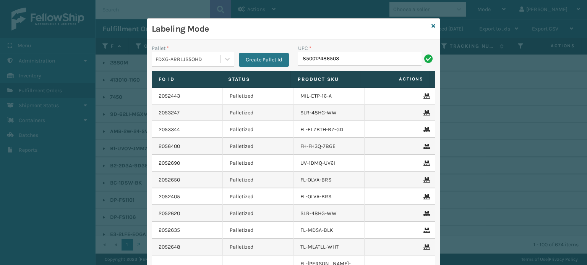
type input "850012486503"
click at [314, 59] on input "850040667615" at bounding box center [359, 59] width 123 height 14
type input "850040667615"
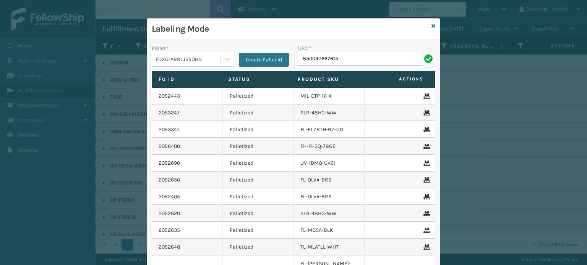
type input "850040667615"
click at [319, 58] on input "850012486138" at bounding box center [359, 59] width 123 height 14
type input "850012486138"
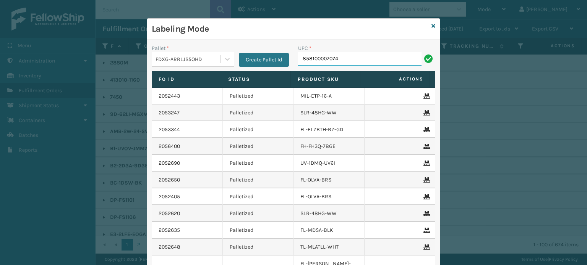
click at [315, 61] on input "858100007074" at bounding box center [359, 59] width 123 height 14
type input "858100007074"
click at [304, 59] on input "858100007623" at bounding box center [359, 59] width 123 height 14
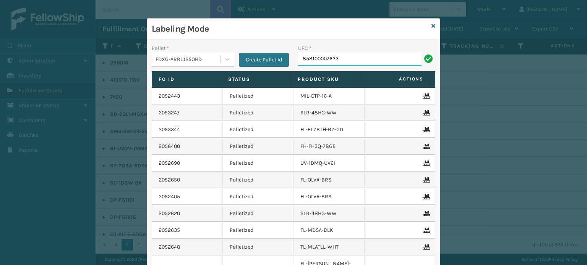
click at [304, 59] on input "858100007623" at bounding box center [359, 59] width 123 height 14
type input "858100007623"
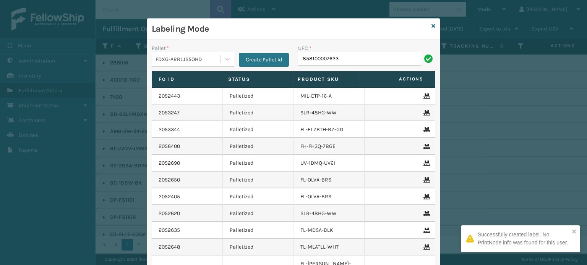
type input "858100007623"
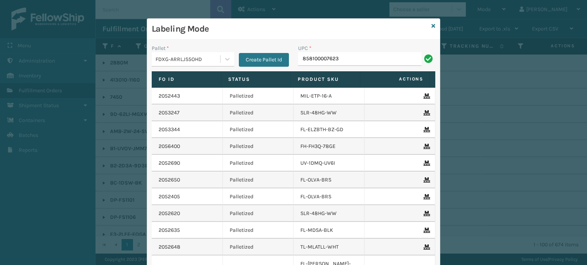
type input "858100007623"
type input "853799"
type input "8537990"
type input "85001248"
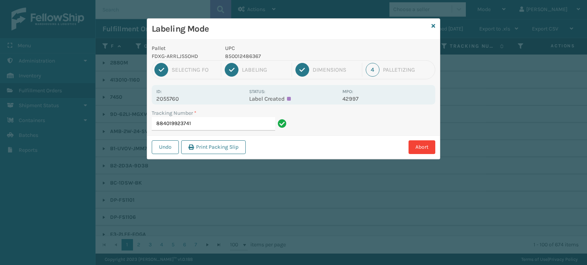
drag, startPoint x: 176, startPoint y: 125, endPoint x: 171, endPoint y: 121, distance: 5.7
click at [171, 121] on input "884019923741" at bounding box center [213, 124] width 123 height 14
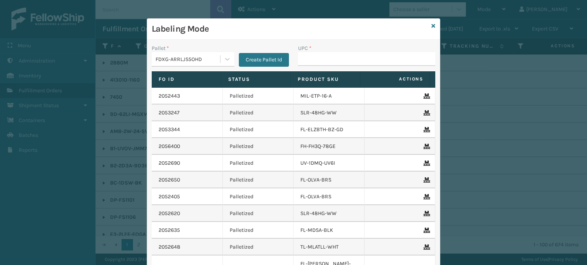
click at [428, 26] on div "Labeling Mode" at bounding box center [293, 29] width 293 height 21
click at [431, 25] on icon at bounding box center [433, 25] width 4 height 5
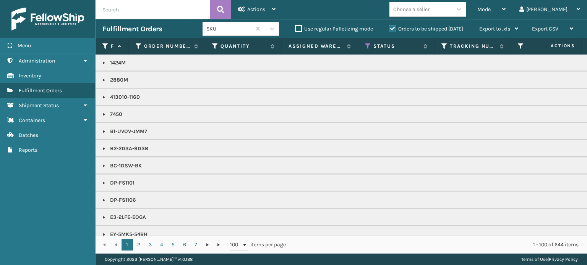
click at [390, 27] on label "Orders to be shipped [DATE]" at bounding box center [426, 29] width 74 height 6
click at [389, 27] on input "Orders to be shipped [DATE]" at bounding box center [389, 26] width 0 height 5
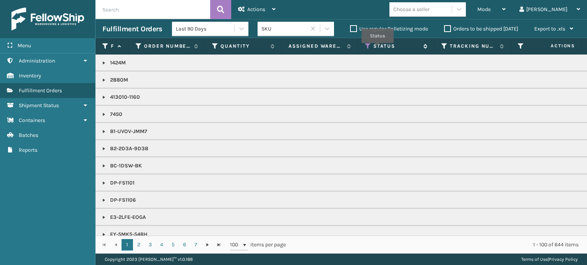
click at [369, 47] on icon at bounding box center [368, 46] width 6 height 7
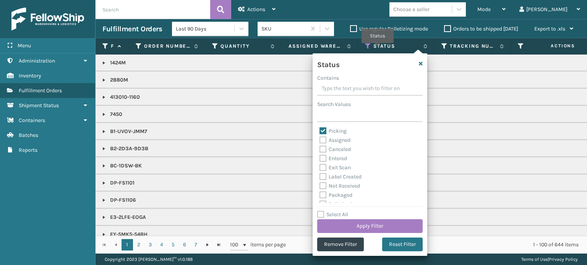
click at [324, 128] on label "Picking" at bounding box center [332, 131] width 27 height 6
click at [320, 128] on input "Picking" at bounding box center [319, 129] width 0 height 5
checkbox input "false"
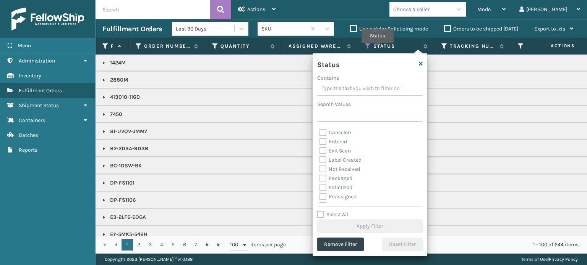
scroll to position [21, 0]
click at [322, 184] on label "Palletized" at bounding box center [335, 183] width 33 height 6
click at [320, 184] on input "Palletized" at bounding box center [319, 181] width 0 height 5
checkbox input "true"
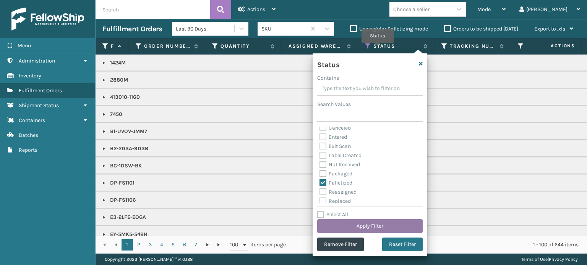
click at [352, 225] on button "Apply Filter" at bounding box center [369, 227] width 105 height 14
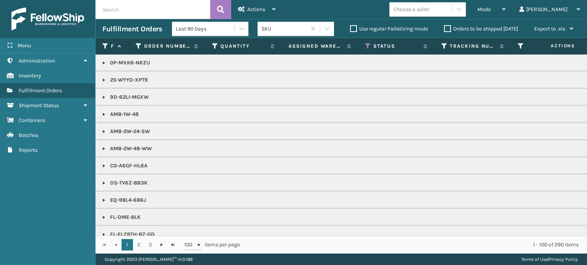
paste input "884019923741"
type input "884019923741"
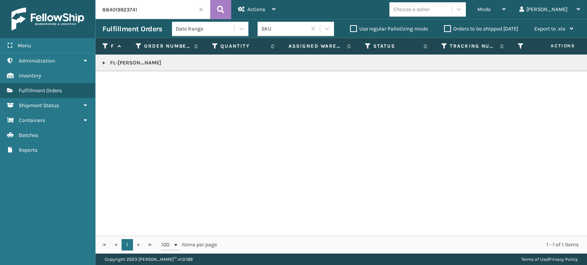
click at [104, 61] on link at bounding box center [104, 63] width 6 height 6
click at [575, 81] on icon at bounding box center [577, 79] width 5 height 5
click at [201, 9] on span at bounding box center [201, 9] width 5 height 5
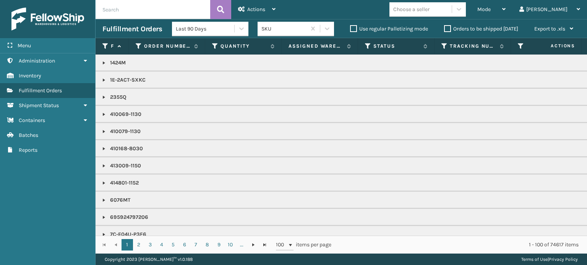
click at [444, 29] on label "Orders to be shipped [DATE]" at bounding box center [481, 29] width 74 height 6
click at [444, 29] on input "Orders to be shipped [DATE]" at bounding box center [444, 26] width 0 height 5
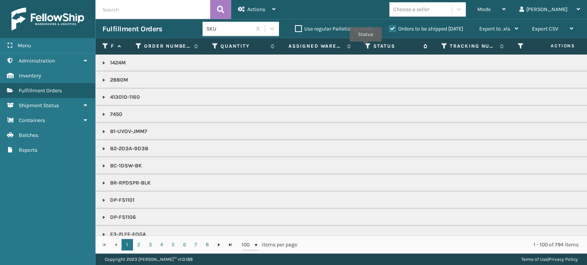
click at [366, 47] on icon at bounding box center [368, 46] width 6 height 7
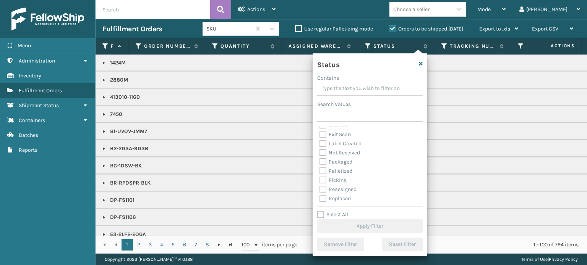
scroll to position [24, 0]
click at [322, 180] on label "Picking" at bounding box center [332, 180] width 27 height 6
click at [320, 180] on input "Picking" at bounding box center [319, 178] width 0 height 5
checkbox input "true"
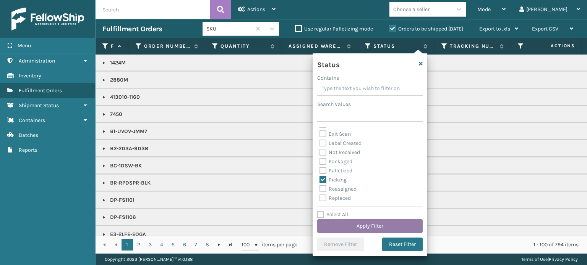
click at [371, 222] on button "Apply Filter" at bounding box center [369, 227] width 105 height 14
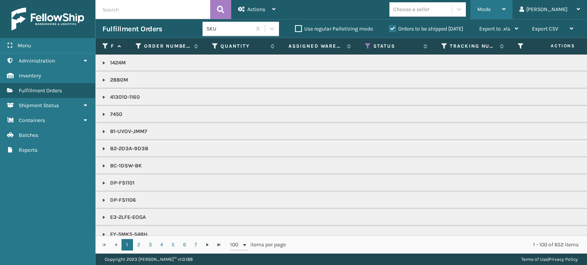
click at [505, 6] on div "Mode" at bounding box center [491, 9] width 28 height 19
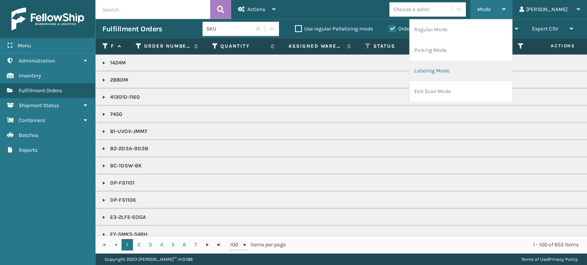
click at [491, 70] on li "Labeling Mode" at bounding box center [460, 71] width 102 height 21
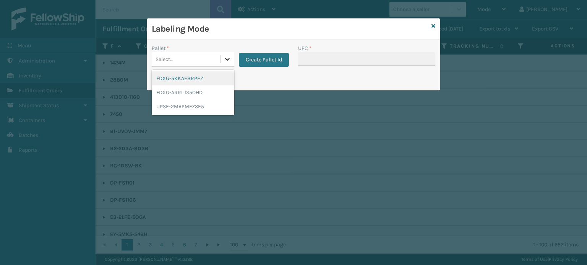
click at [229, 57] on icon at bounding box center [227, 59] width 8 height 8
click at [203, 90] on div "FDXG-ARRLJS5OHD" at bounding box center [193, 93] width 83 height 14
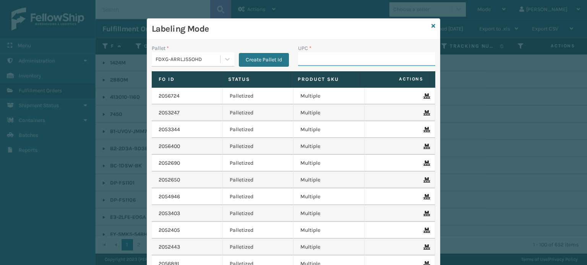
click at [315, 60] on input "UPC *" at bounding box center [366, 59] width 137 height 14
click at [318, 55] on input "850012486831" at bounding box center [359, 59] width 123 height 14
type input "850012486831"
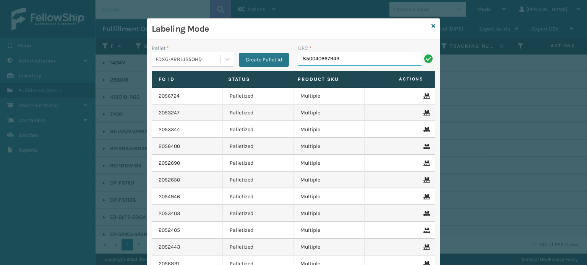
click at [317, 61] on input "850040667943" at bounding box center [359, 59] width 123 height 14
type input "850040667943"
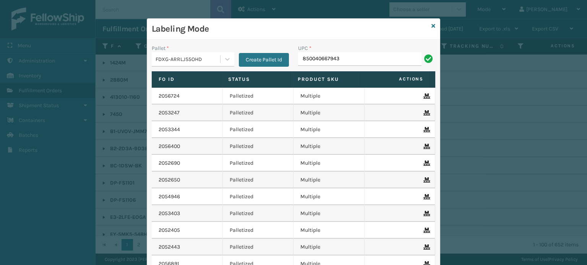
type input "850040667943"
type input "858"
type input "858100"
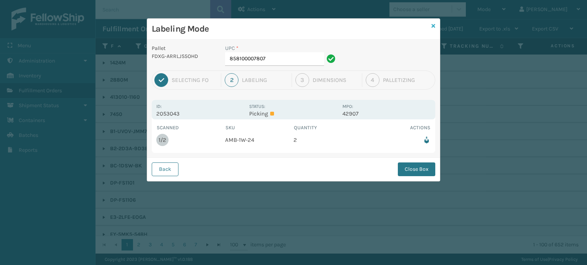
click at [431, 24] on icon at bounding box center [433, 25] width 4 height 5
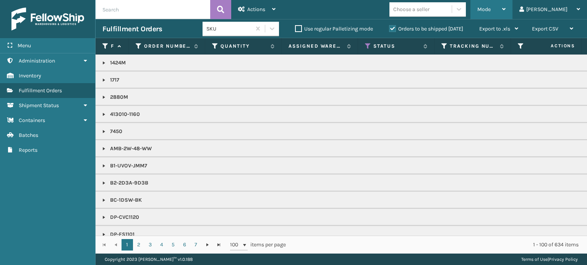
click at [490, 11] on span "Mode" at bounding box center [483, 9] width 13 height 6
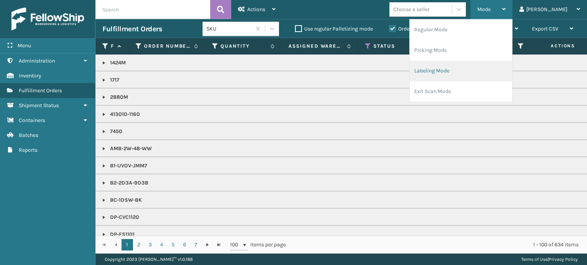
click at [496, 72] on li "Labeling Mode" at bounding box center [460, 71] width 102 height 21
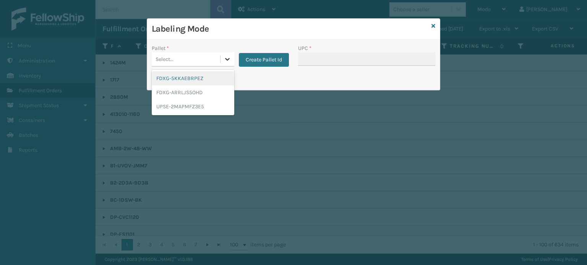
click at [228, 57] on icon at bounding box center [227, 59] width 8 height 8
click at [209, 92] on div "FDXG-ARRLJS5OHD" at bounding box center [193, 93] width 83 height 14
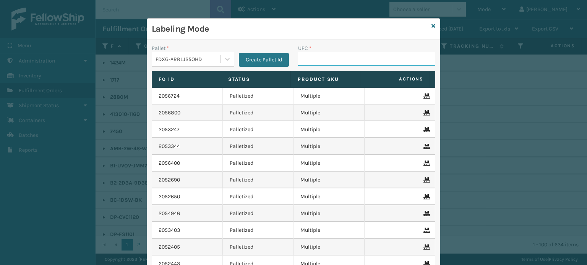
click at [309, 56] on input "UPC *" at bounding box center [366, 59] width 137 height 14
type input "8500124"
type input "853913008102"
type input "85004"
click at [312, 56] on input "853913008973" at bounding box center [359, 59] width 123 height 14
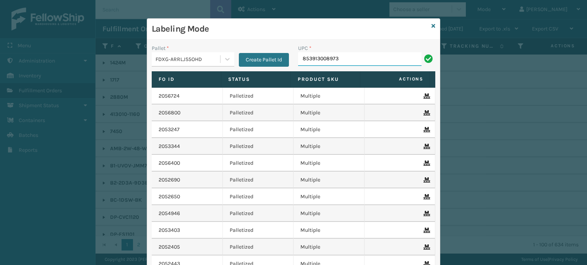
click at [312, 56] on input "853913008973" at bounding box center [359, 59] width 123 height 14
type input "853913008973"
type input "853913008973+"
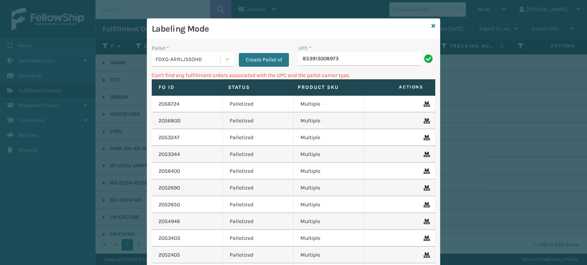
type input "853913008973"
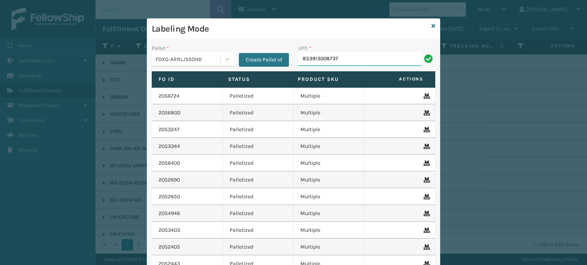
click at [318, 58] on input "853913008737" at bounding box center [359, 59] width 123 height 14
type input "853913008737"
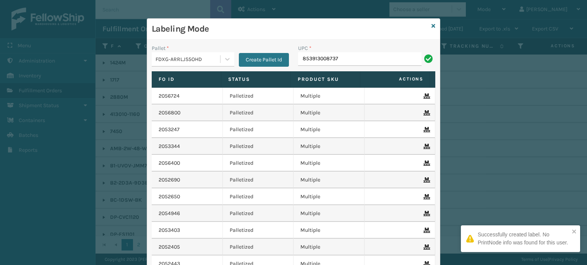
type input "853913008737"
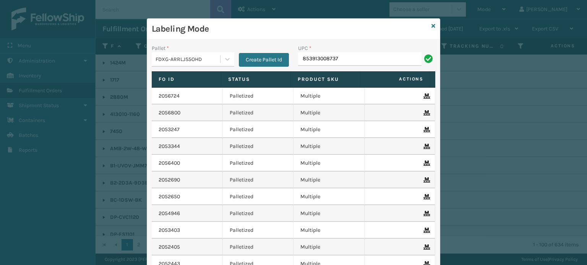
type input "853913008737"
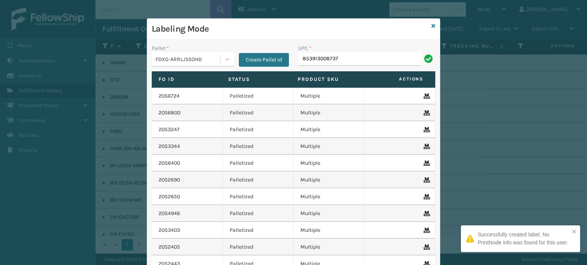
type input "853913008737"
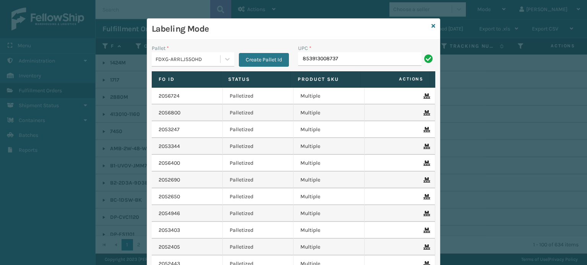
type input "853913008737"
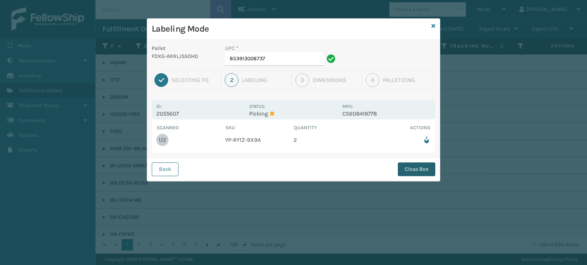
click at [411, 168] on button "Close Box" at bounding box center [416, 170] width 37 height 14
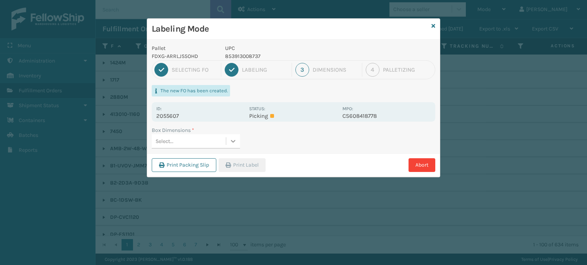
scroll to position [0, 0]
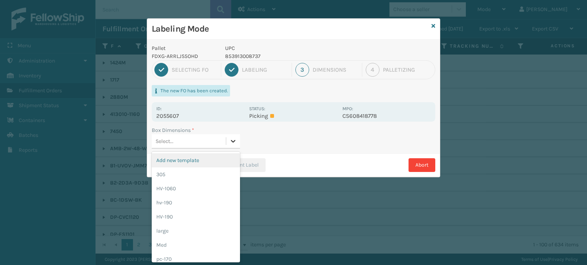
click at [230, 140] on icon at bounding box center [233, 142] width 8 height 8
click at [189, 258] on div "pc-170" at bounding box center [196, 259] width 88 height 14
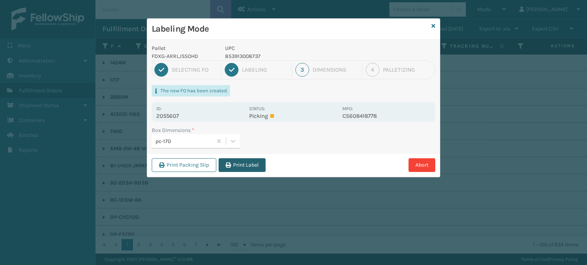
click at [259, 162] on button "Print Label" at bounding box center [241, 166] width 47 height 14
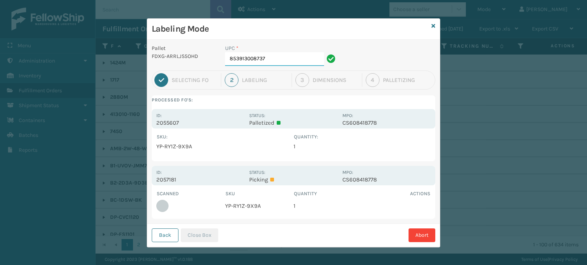
click at [277, 59] on input "853913008737" at bounding box center [274, 59] width 99 height 14
click at [203, 233] on button "Close Box" at bounding box center [199, 236] width 37 height 14
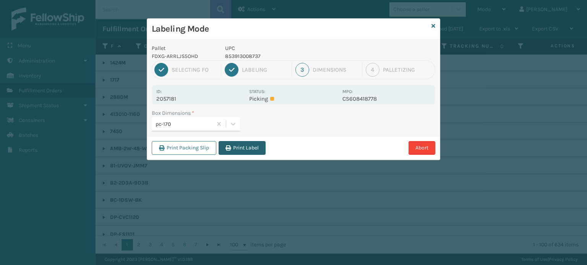
click at [252, 149] on button "Print Label" at bounding box center [241, 148] width 47 height 14
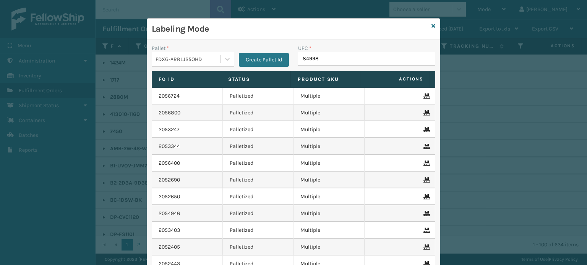
type input "849986"
type input "8499860092"
type input "8581"
type input "8537990"
click at [303, 61] on input "858100007746" at bounding box center [359, 59] width 123 height 14
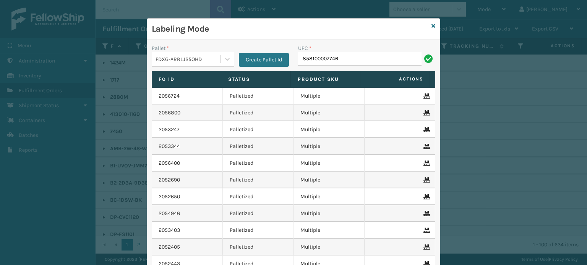
click at [303, 61] on input "858100007746" at bounding box center [359, 59] width 123 height 14
type input "858100007746"
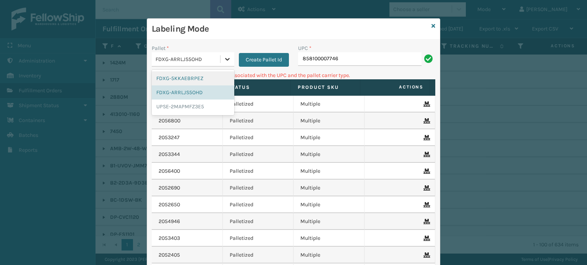
click at [226, 64] on div at bounding box center [227, 59] width 14 height 14
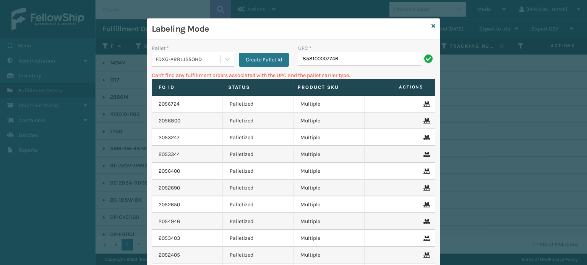
click at [249, 32] on h3 "Labeling Mode" at bounding box center [290, 28] width 277 height 11
click at [376, 58] on input "858100007746" at bounding box center [359, 59] width 123 height 14
type input "8"
click at [316, 64] on input "850040667240" at bounding box center [359, 59] width 123 height 14
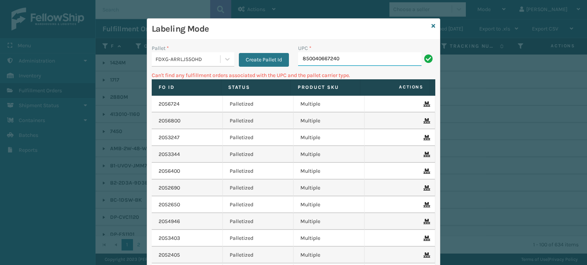
type input "850040667240"
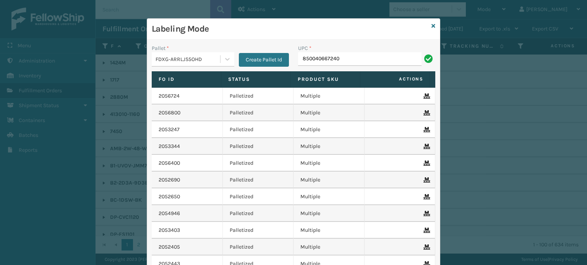
type input "850040667240"
type input "8"
drag, startPoint x: 307, startPoint y: 53, endPoint x: 304, endPoint y: 57, distance: 4.9
click at [304, 57] on input "854403007094" at bounding box center [359, 59] width 123 height 14
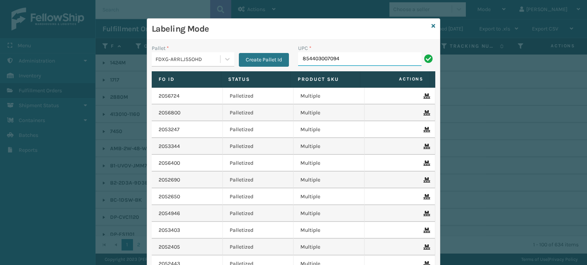
type input "854403007094"
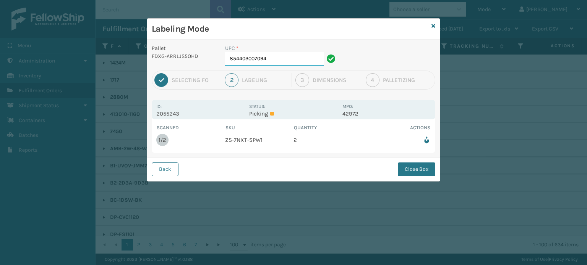
click at [310, 52] on input "854403007094" at bounding box center [274, 59] width 99 height 14
click at [408, 172] on button "Close Box" at bounding box center [416, 170] width 37 height 14
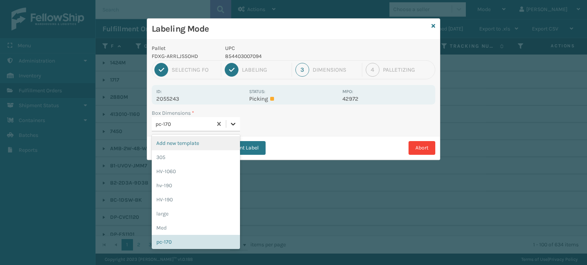
click at [236, 117] on div at bounding box center [233, 124] width 14 height 14
click at [185, 210] on div "large" at bounding box center [196, 214] width 88 height 14
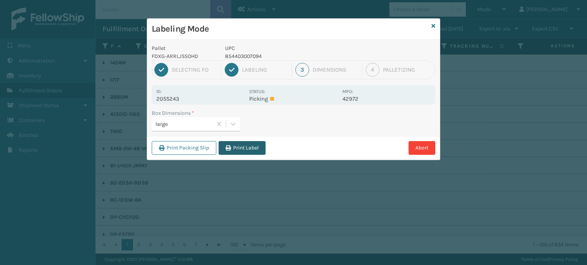
click at [242, 152] on button "Print Label" at bounding box center [241, 148] width 47 height 14
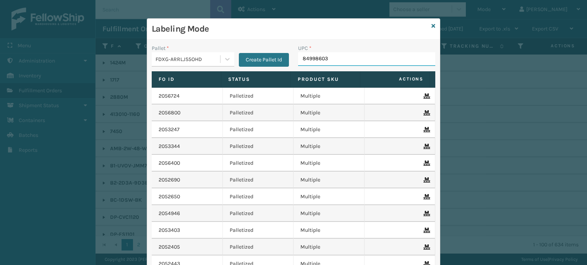
type input "849986033"
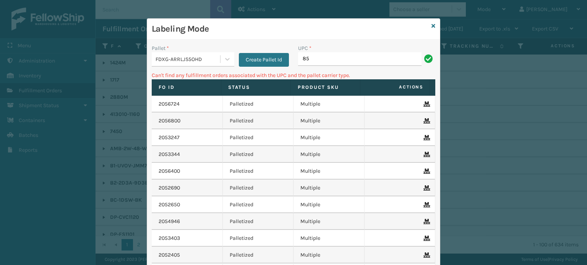
type input "8"
type input "FTX-PLW-[GEOGRAPHIC_DATA]"
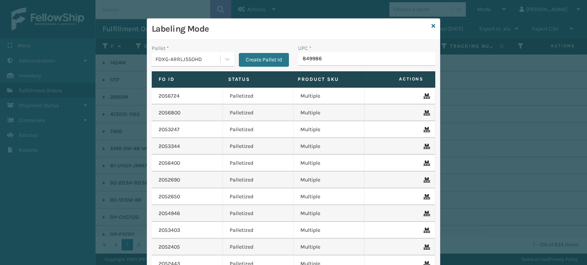
type input "8499860"
click at [431, 24] on icon at bounding box center [433, 25] width 4 height 5
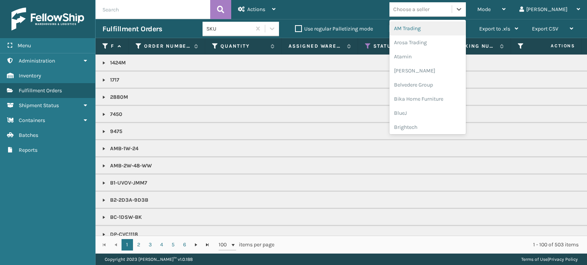
click at [429, 7] on div "Choose a seller" at bounding box center [411, 9] width 36 height 8
type input "pl"
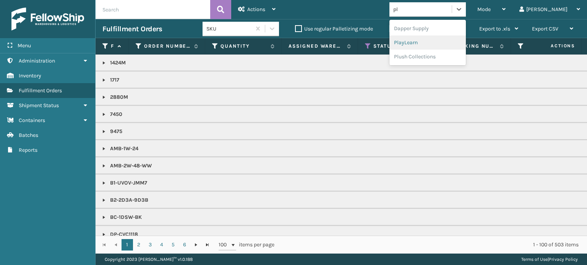
click at [441, 37] on div "PlayLearn" at bounding box center [427, 43] width 76 height 14
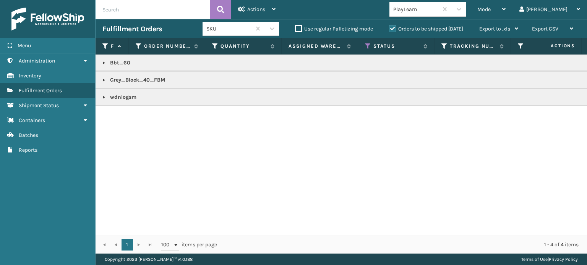
click at [103, 61] on link at bounding box center [104, 63] width 6 height 6
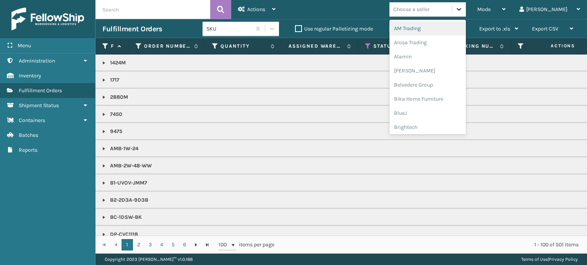
click at [463, 11] on icon at bounding box center [459, 9] width 8 height 8
click at [466, 30] on div "AM Trading" at bounding box center [427, 28] width 76 height 14
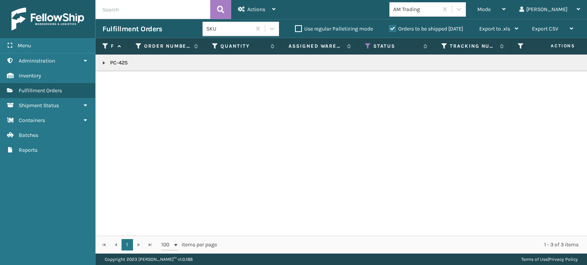
click at [104, 62] on link at bounding box center [104, 63] width 6 height 6
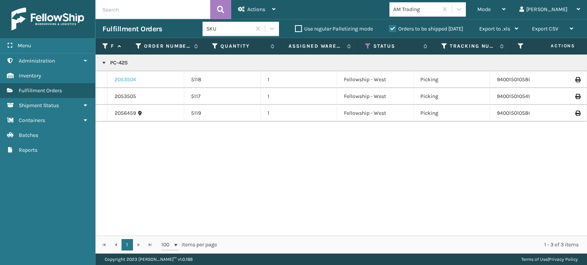
click at [126, 78] on link "2053504" at bounding box center [125, 80] width 21 height 8
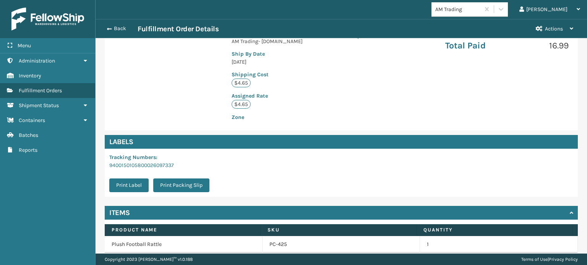
scroll to position [185, 0]
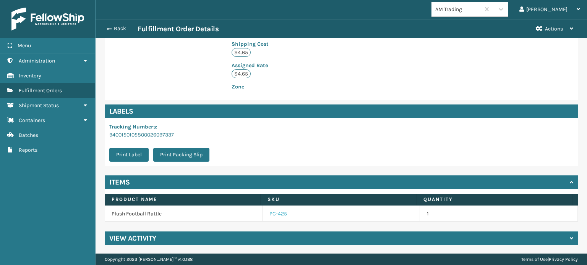
click at [273, 217] on link "PC-425" at bounding box center [278, 214] width 18 height 8
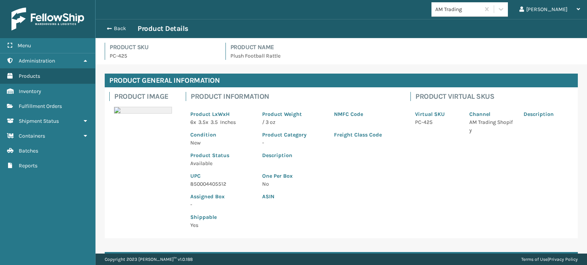
click at [226, 181] on p "850004405512" at bounding box center [221, 184] width 63 height 8
click at [214, 184] on p "850004405512" at bounding box center [221, 184] width 63 height 8
copy p "850004405512"
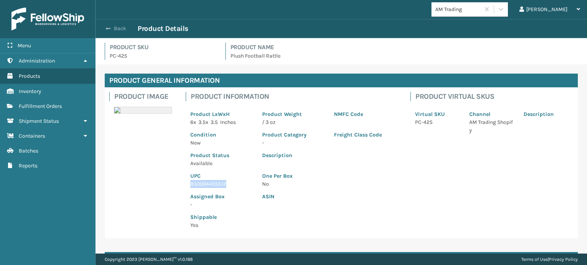
click at [116, 26] on button "Back" at bounding box center [119, 28] width 35 height 7
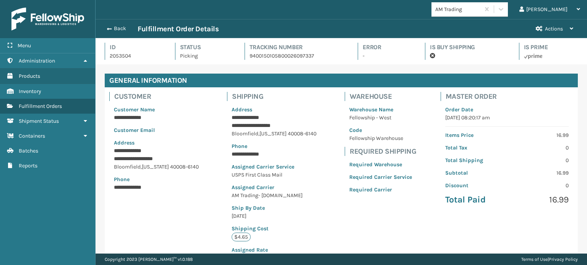
scroll to position [18, 491]
click at [116, 26] on button "Back" at bounding box center [119, 28] width 35 height 7
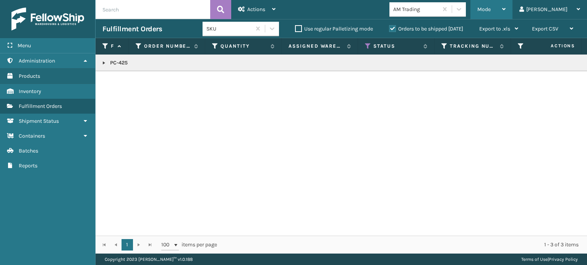
click at [490, 11] on span "Mode" at bounding box center [483, 9] width 13 height 6
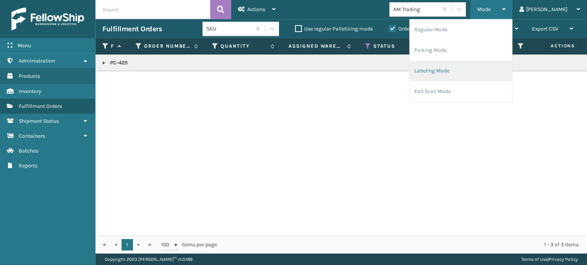
click at [493, 62] on li "Labeling Mode" at bounding box center [460, 71] width 102 height 21
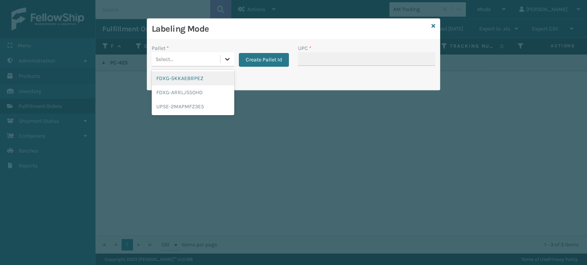
click at [223, 60] on icon at bounding box center [227, 59] width 8 height 8
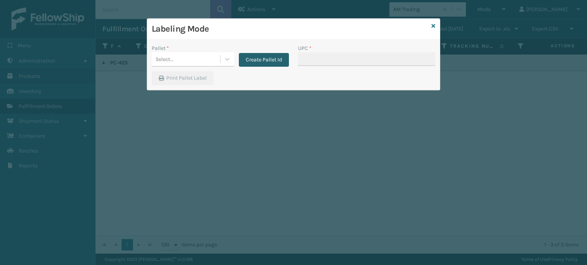
click at [270, 63] on button "Create Pallet Id" at bounding box center [264, 60] width 50 height 14
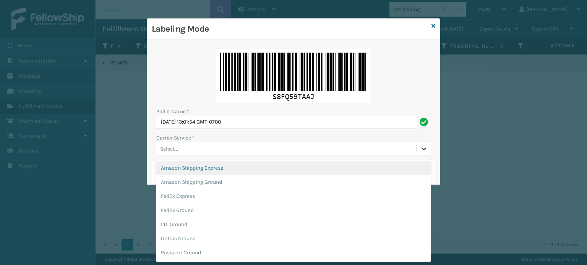
click at [422, 152] on icon at bounding box center [424, 149] width 8 height 8
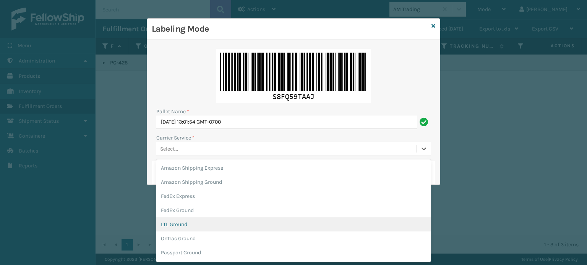
scroll to position [55, 0]
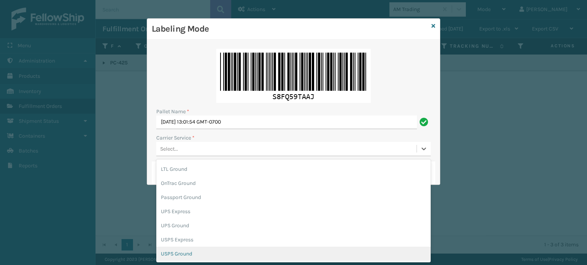
click at [297, 255] on div "USPS Ground" at bounding box center [293, 254] width 274 height 14
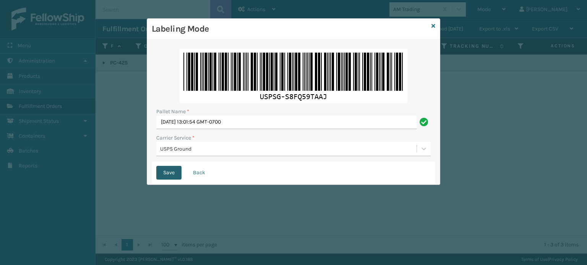
click at [167, 171] on button "Save" at bounding box center [168, 173] width 25 height 14
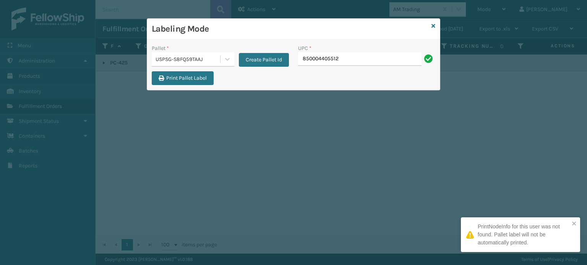
type input "850004405512"
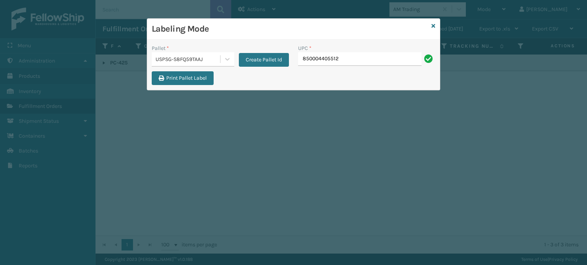
type input "850004405512"
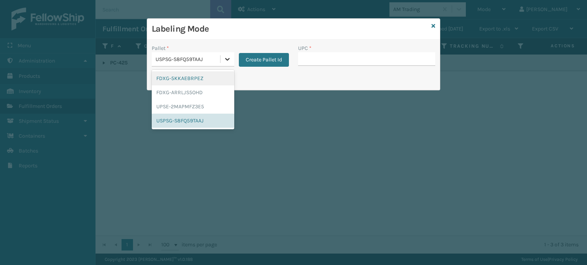
click at [225, 56] on icon at bounding box center [227, 59] width 8 height 8
click at [207, 86] on div "FDXG-ARRLJS5OHD" at bounding box center [193, 93] width 83 height 14
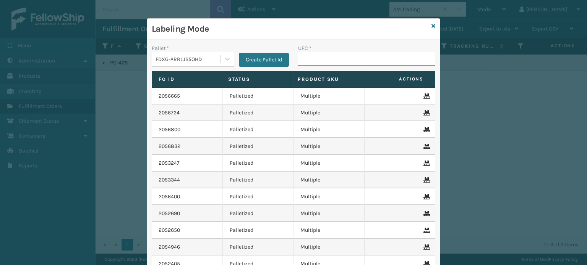
click at [309, 60] on input "UPC *" at bounding box center [366, 59] width 137 height 14
type input "st3402"
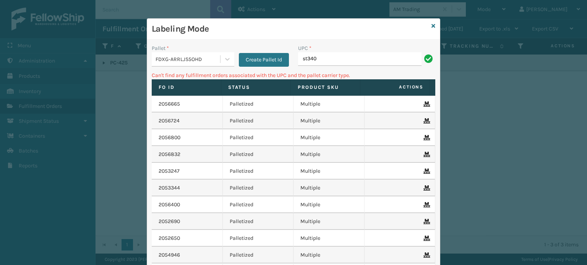
type input "ST3402"
click at [431, 25] on icon at bounding box center [433, 25] width 4 height 5
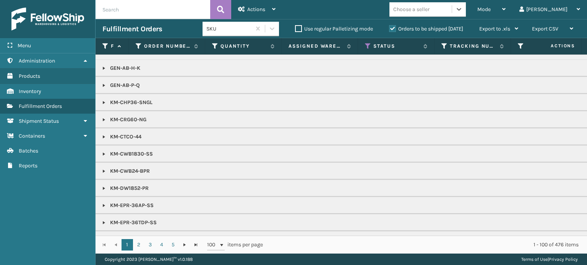
scroll to position [374, 0]
click at [490, 6] on span "Mode" at bounding box center [483, 9] width 13 height 6
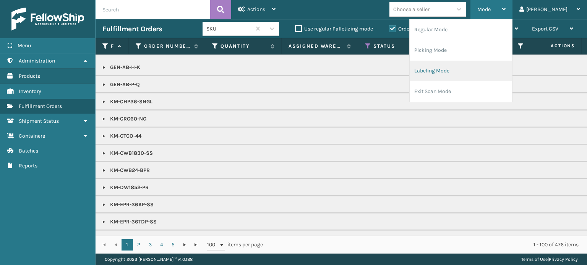
click at [464, 69] on li "Labeling Mode" at bounding box center [460, 71] width 102 height 21
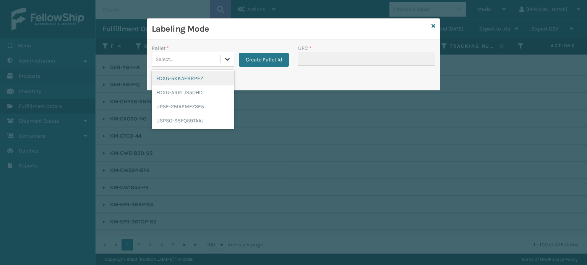
click at [223, 57] on icon at bounding box center [227, 59] width 8 height 8
click at [204, 95] on div "FDXG-ARRLJS5OHD" at bounding box center [193, 93] width 83 height 14
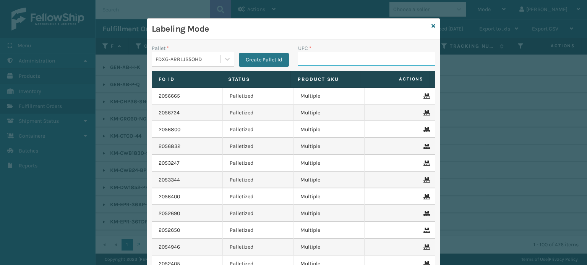
click at [312, 60] on input "UPC *" at bounding box center [366, 59] width 137 height 14
click at [312, 63] on input "854403007735" at bounding box center [359, 59] width 123 height 14
type input "854403007735"
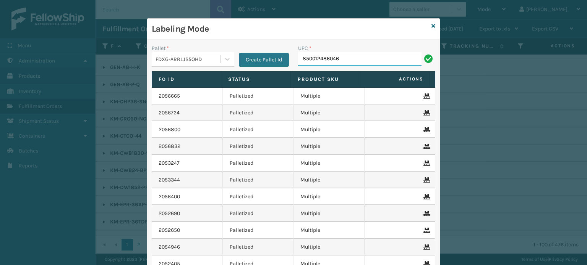
click at [312, 56] on input "850012486046" at bounding box center [359, 59] width 123 height 14
type input "850012486046"
click at [321, 64] on input "853913008744" at bounding box center [359, 59] width 123 height 14
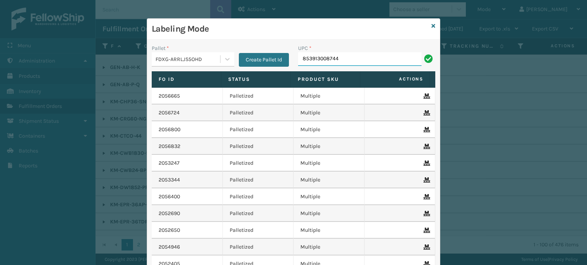
click at [321, 64] on input "853913008744" at bounding box center [359, 59] width 123 height 14
type input "853913008744"
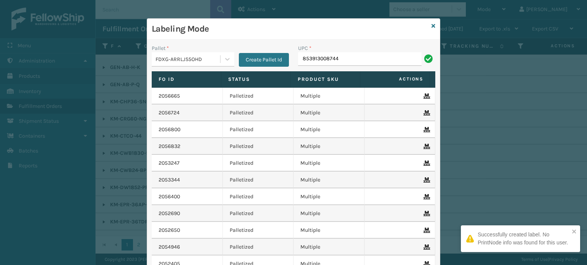
type input "853913008744"
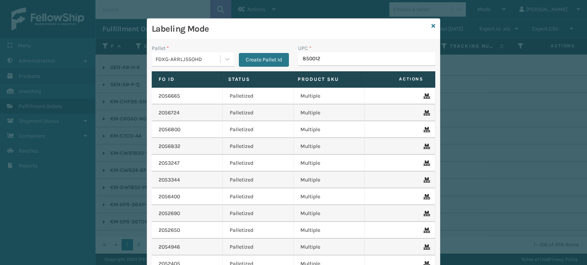
type input "8500124"
type input "854403007"
click at [319, 53] on input "857899006473" at bounding box center [359, 59] width 123 height 14
type input "857899006473"
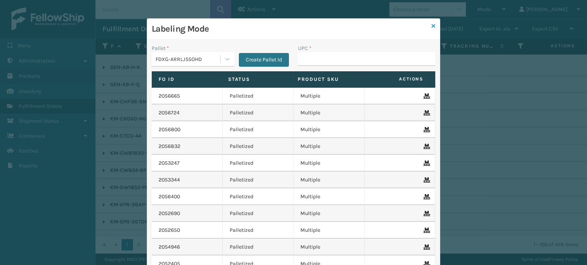
click at [431, 23] on icon at bounding box center [433, 25] width 4 height 5
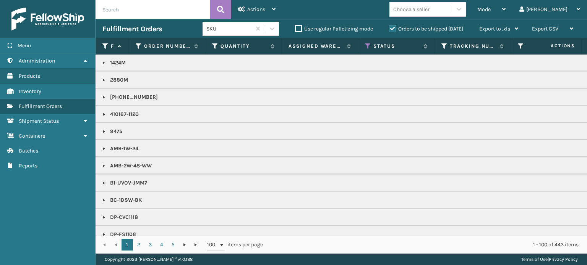
click at [390, 29] on label "Orders to be shipped [DATE]" at bounding box center [426, 29] width 74 height 6
click at [389, 29] on input "Orders to be shipped [DATE]" at bounding box center [389, 26] width 0 height 5
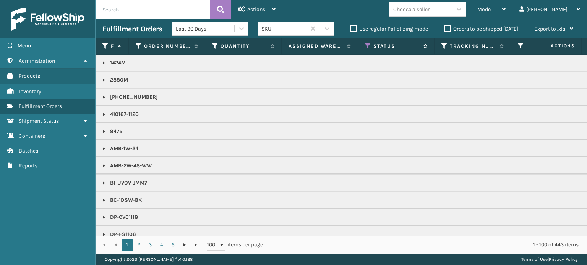
click at [370, 45] on icon at bounding box center [368, 46] width 6 height 7
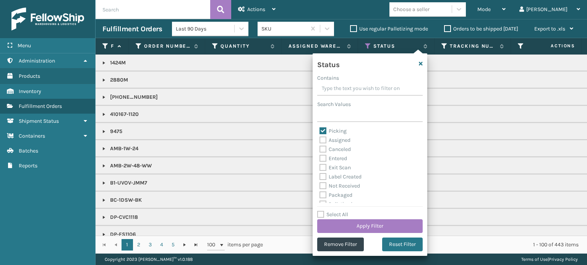
click at [322, 131] on label "Picking" at bounding box center [332, 131] width 27 height 6
click at [320, 131] on input "Picking" at bounding box center [319, 129] width 0 height 5
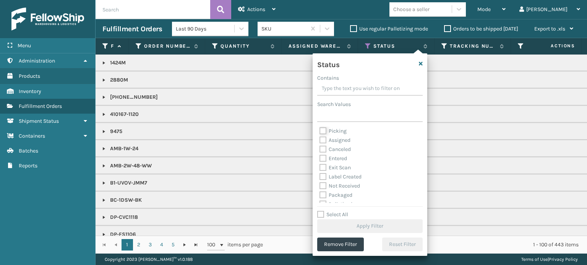
scroll to position [12, 0]
click at [322, 194] on label "Palletized" at bounding box center [335, 192] width 33 height 6
click at [320, 193] on input "Palletized" at bounding box center [319, 190] width 0 height 5
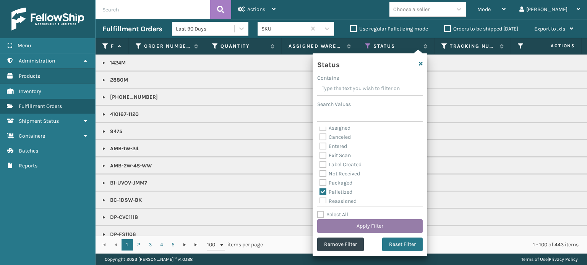
click at [355, 224] on button "Apply Filter" at bounding box center [369, 227] width 105 height 14
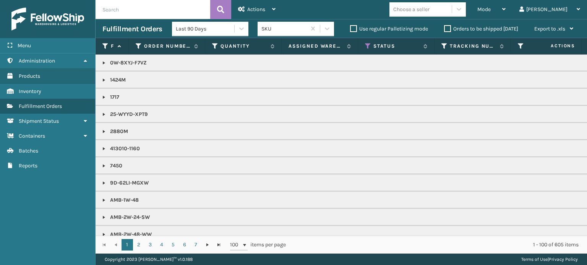
click at [173, 8] on input "text" at bounding box center [152, 9] width 115 height 19
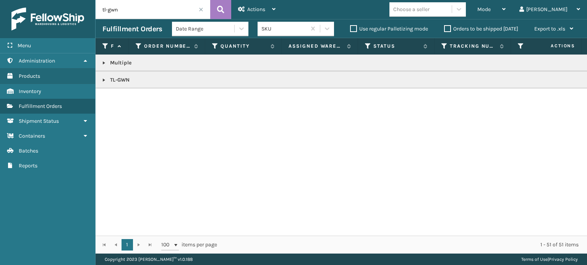
click at [104, 80] on link at bounding box center [104, 80] width 6 height 6
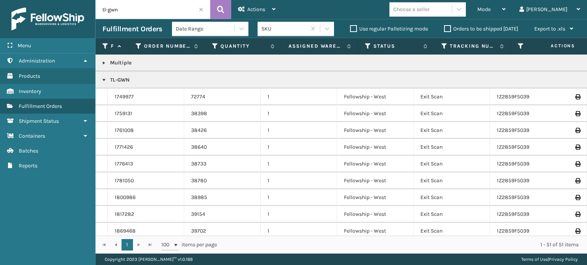
click at [102, 63] on link at bounding box center [104, 63] width 6 height 6
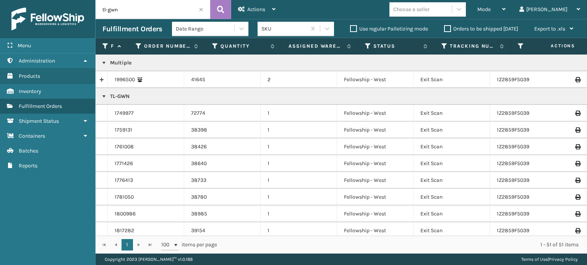
click at [201, 12] on input "tl-gwn" at bounding box center [152, 9] width 115 height 19
click at [200, 9] on span at bounding box center [201, 9] width 5 height 5
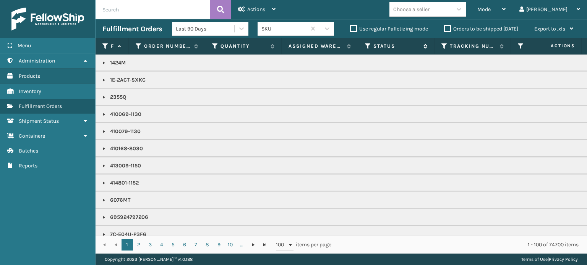
click at [366, 49] on icon at bounding box center [368, 46] width 6 height 7
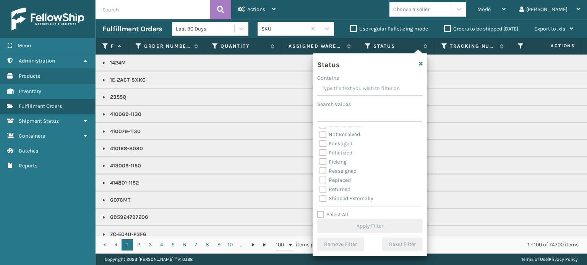
scroll to position [43, 0]
click at [322, 154] on label "Palletized" at bounding box center [335, 152] width 33 height 6
click at [320, 153] on input "Palletized" at bounding box center [319, 150] width 0 height 5
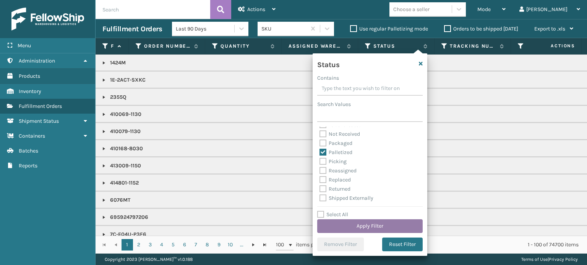
click at [364, 228] on button "Apply Filter" at bounding box center [369, 227] width 105 height 14
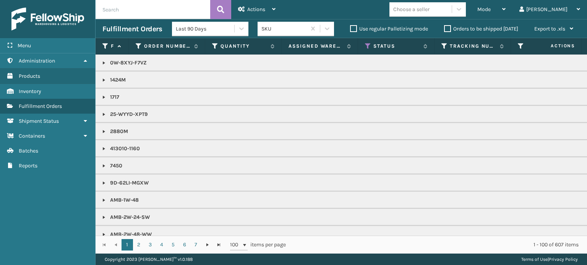
click at [167, 9] on input "text" at bounding box center [152, 9] width 115 height 19
click at [222, 10] on icon at bounding box center [220, 9] width 7 height 11
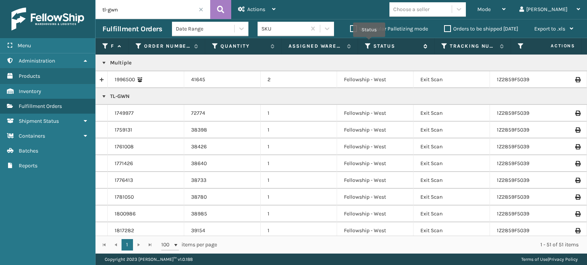
click at [369, 43] on icon at bounding box center [368, 46] width 6 height 7
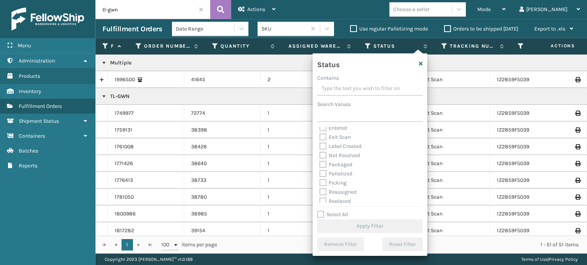
scroll to position [24, 0]
click at [321, 169] on label "Palletized" at bounding box center [335, 171] width 33 height 6
click at [320, 169] on input "Palletized" at bounding box center [319, 169] width 0 height 5
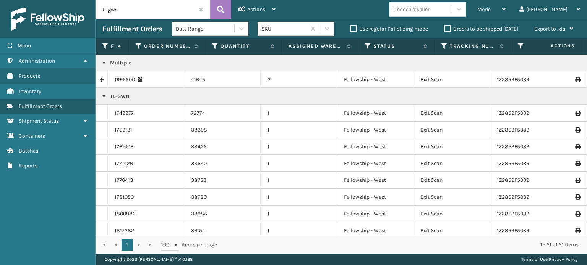
click at [199, 9] on span at bounding box center [201, 9] width 5 height 5
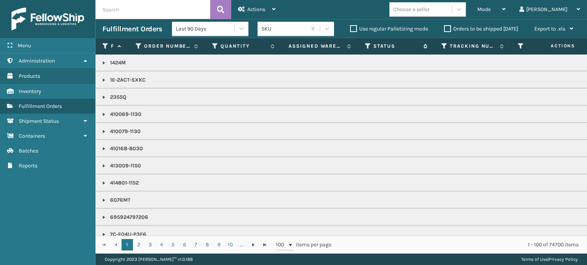
click at [367, 45] on icon at bounding box center [368, 46] width 6 height 7
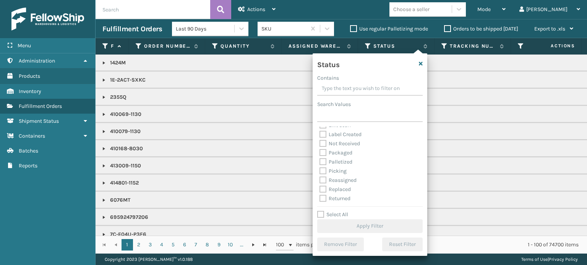
scroll to position [37, 0]
click at [323, 155] on label "Palletized" at bounding box center [335, 158] width 33 height 6
click at [320, 155] on input "Palletized" at bounding box center [319, 156] width 0 height 5
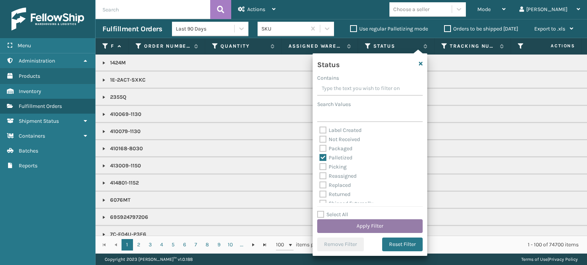
click at [361, 226] on button "Apply Filter" at bounding box center [369, 227] width 105 height 14
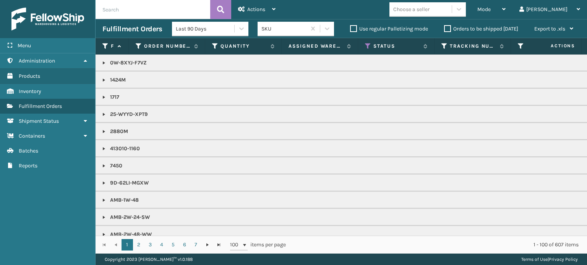
click at [429, 10] on div "Choose a seller" at bounding box center [411, 9] width 36 height 8
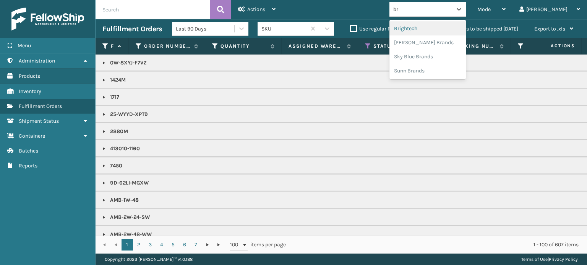
click at [442, 27] on div "Brightech" at bounding box center [427, 28] width 76 height 14
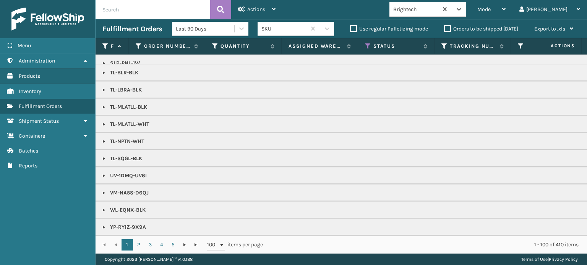
scroll to position [764, 0]
click at [135, 243] on link "2" at bounding box center [138, 244] width 11 height 11
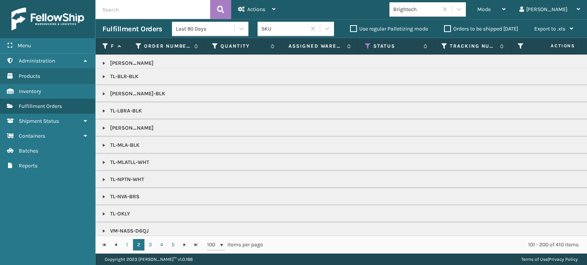
scroll to position [794, 0]
click at [149, 241] on link "3" at bounding box center [149, 244] width 11 height 11
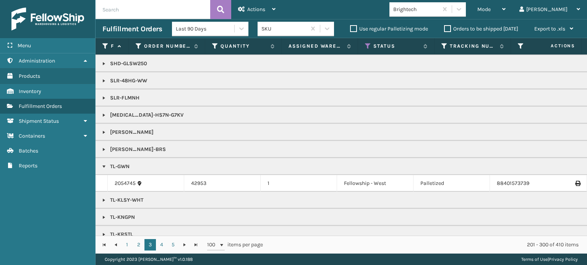
scroll to position [773, 0]
click at [575, 181] on icon at bounding box center [577, 183] width 5 height 5
